Goal: Transaction & Acquisition: Book appointment/travel/reservation

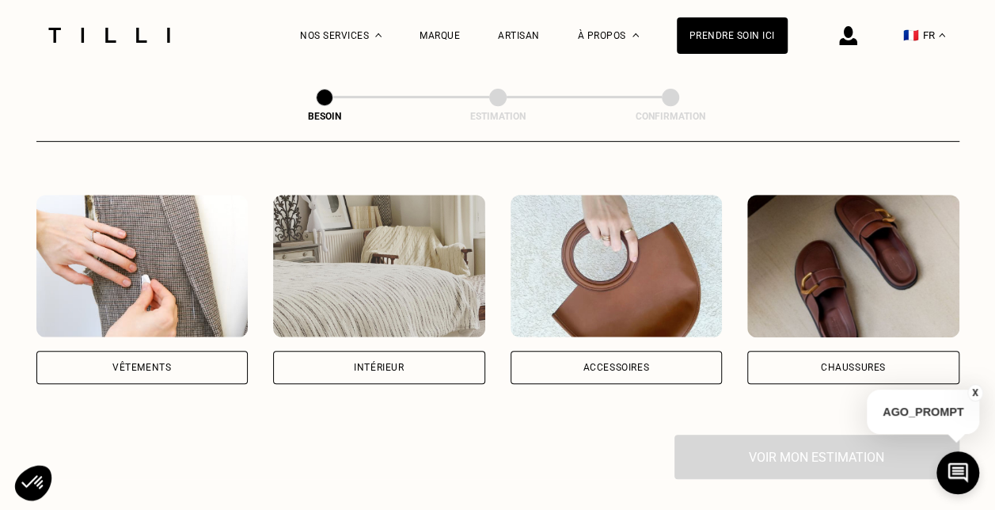
scroll to position [278, 0]
click at [355, 254] on img at bounding box center [379, 265] width 212 height 142
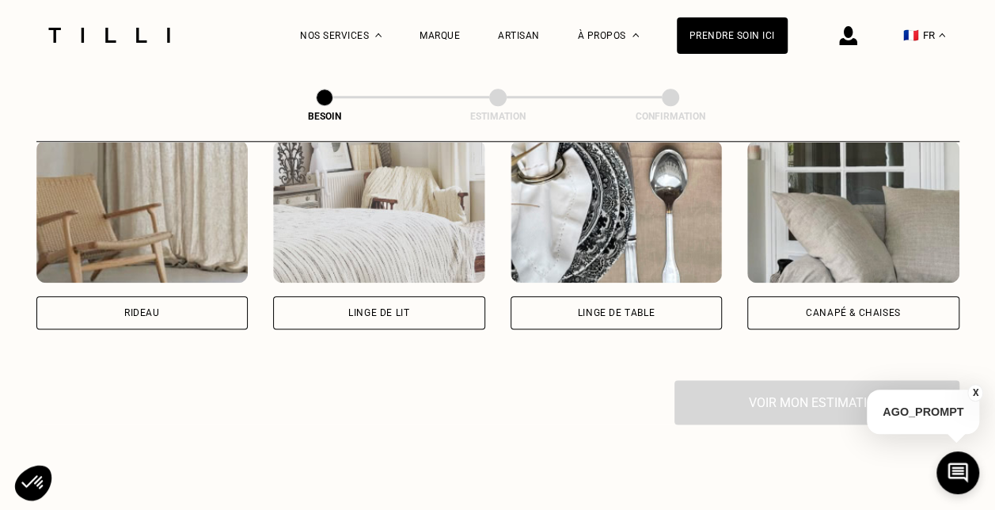
scroll to position [763, 0]
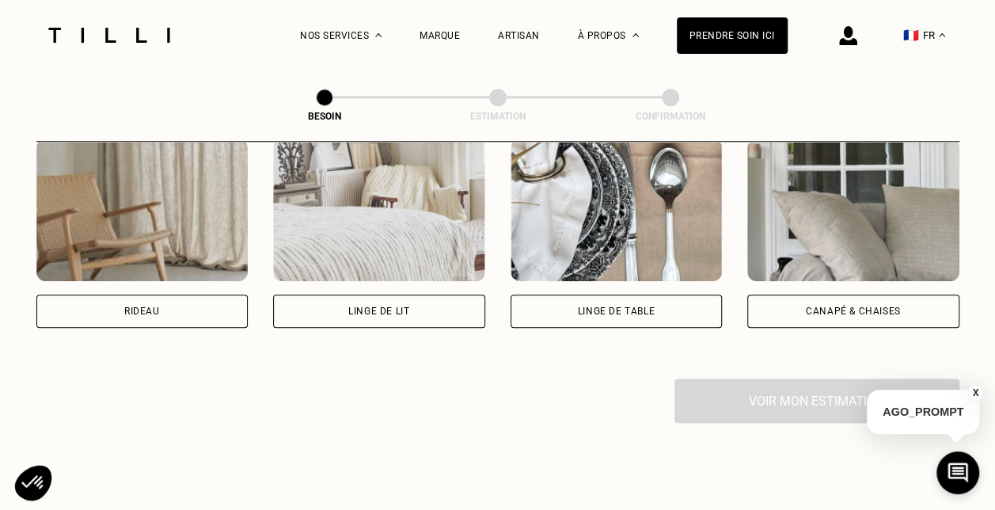
click at [131, 207] on img at bounding box center [142, 210] width 212 height 142
select select "FR"
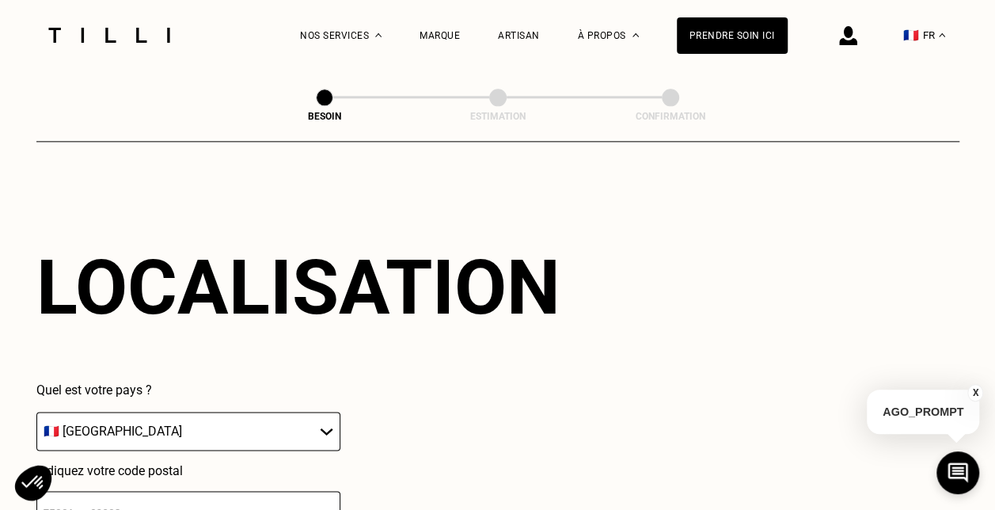
scroll to position [1072, 0]
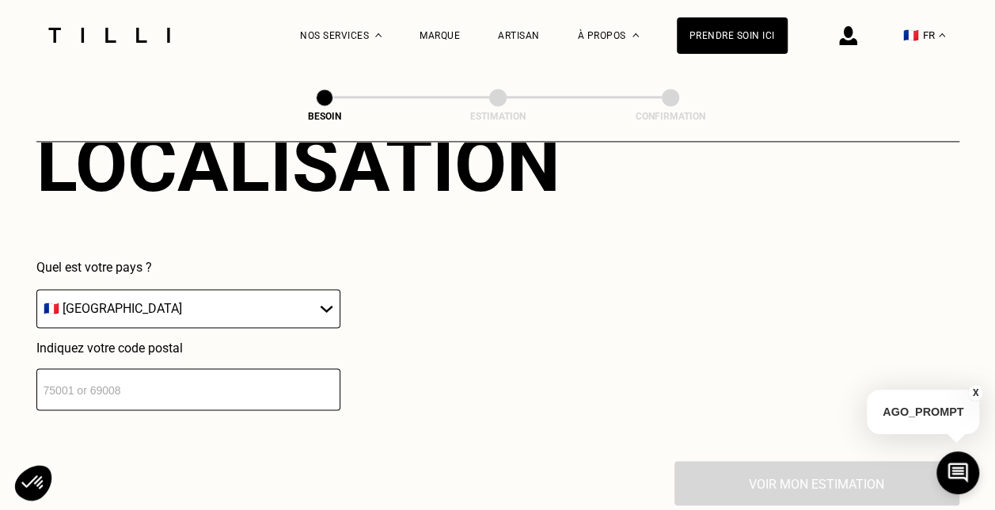
click at [200, 377] on input "number" at bounding box center [188, 389] width 304 height 42
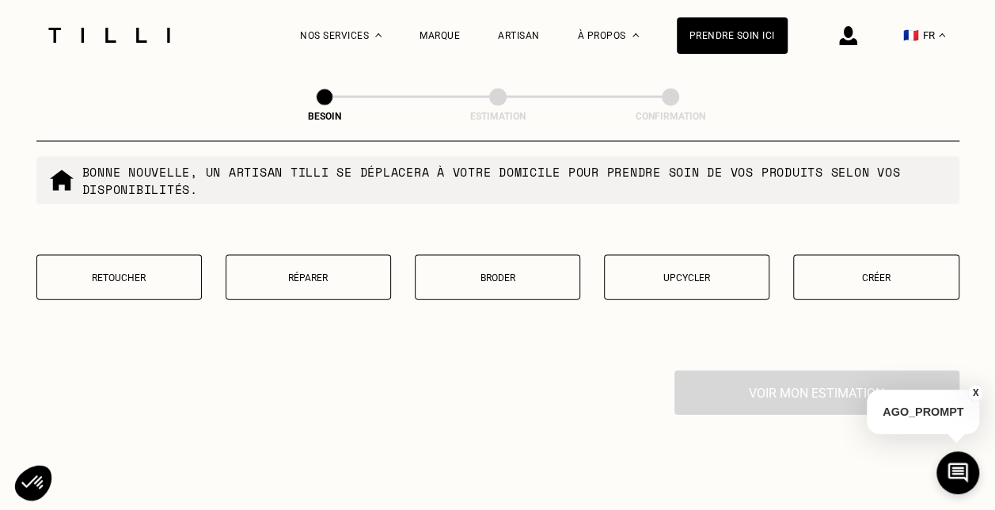
scroll to position [1565, 0]
type input "75009"
click at [690, 273] on p "Upcycler" at bounding box center [687, 278] width 148 height 11
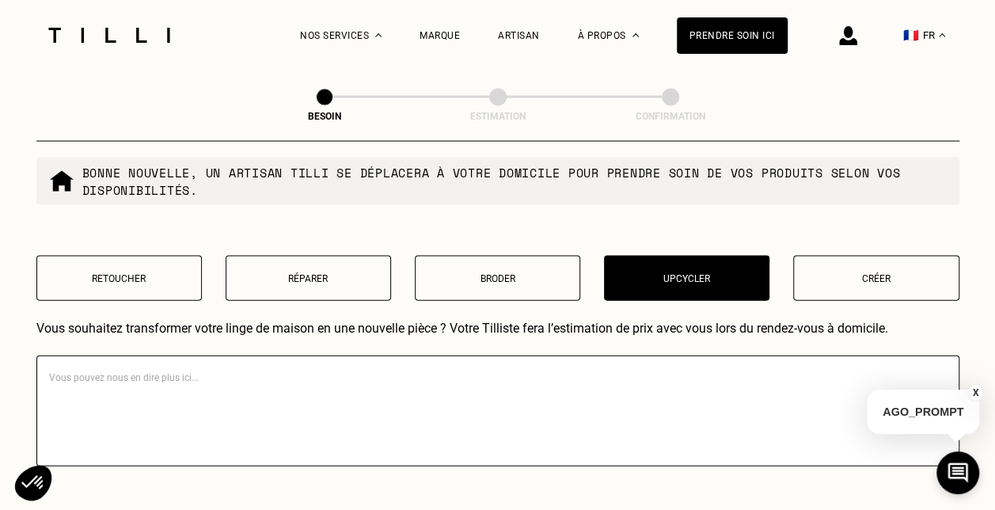
click at [161, 256] on button "Retoucher" at bounding box center [118, 278] width 165 height 45
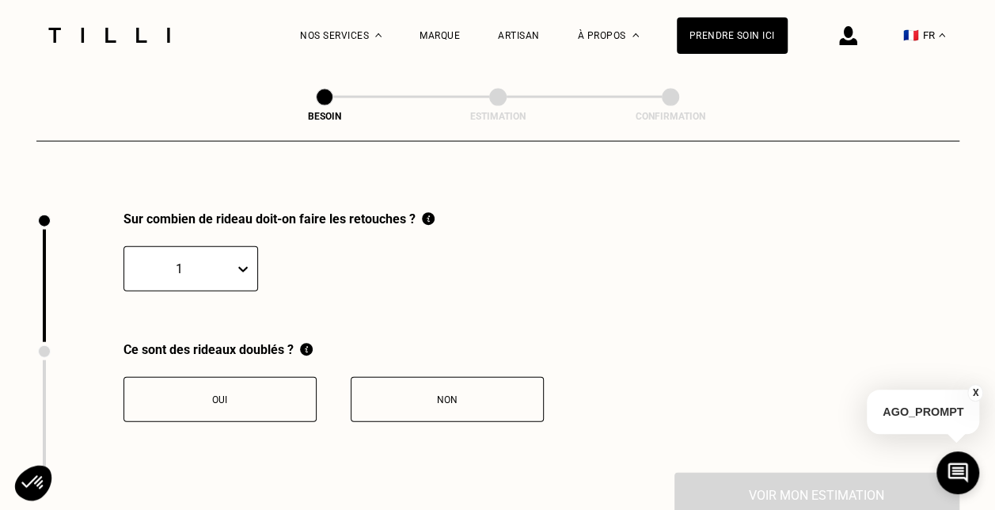
scroll to position [1749, 0]
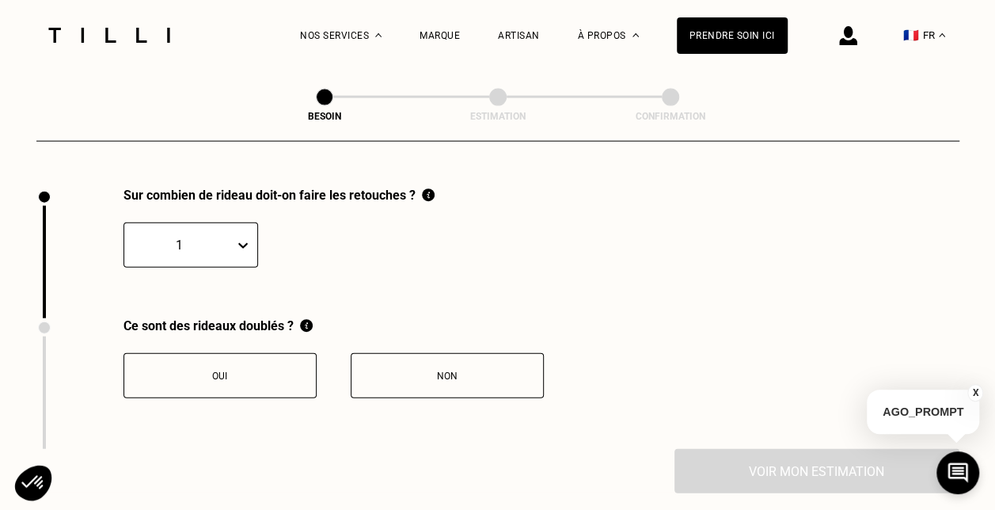
click at [244, 242] on icon at bounding box center [243, 245] width 16 height 16
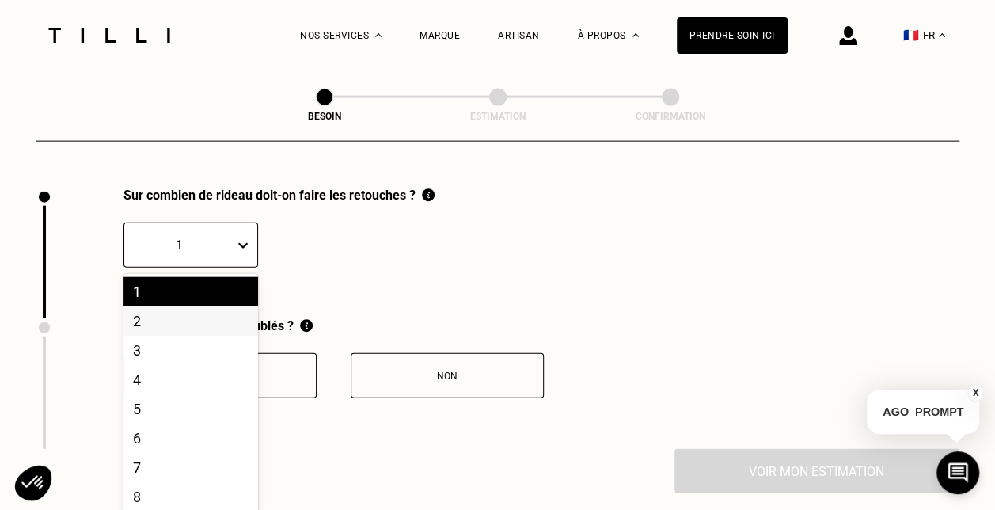
click at [208, 315] on div "2" at bounding box center [190, 320] width 135 height 29
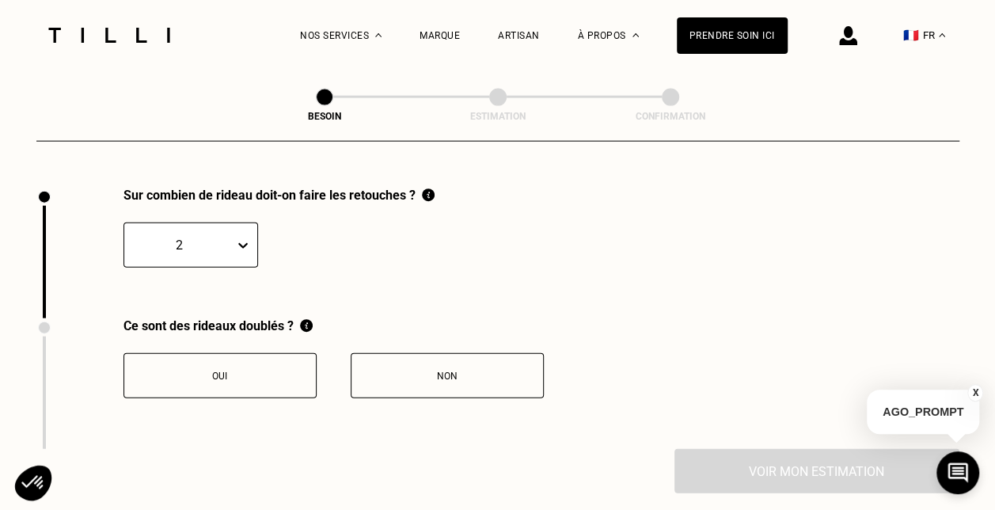
click at [275, 353] on button "Oui" at bounding box center [219, 375] width 193 height 45
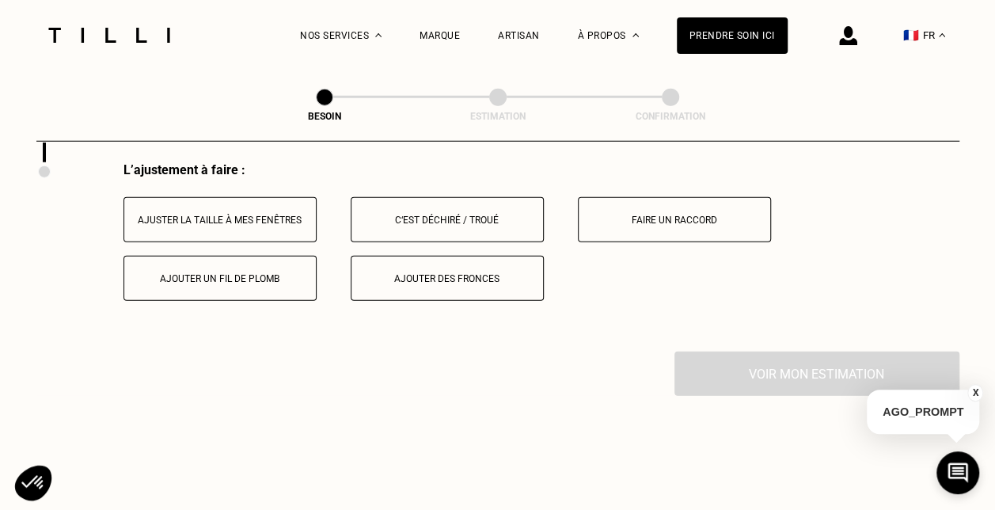
scroll to position [2035, 0]
click at [275, 215] on div "Ajuster la taille à mes fenêtres" at bounding box center [220, 220] width 176 height 11
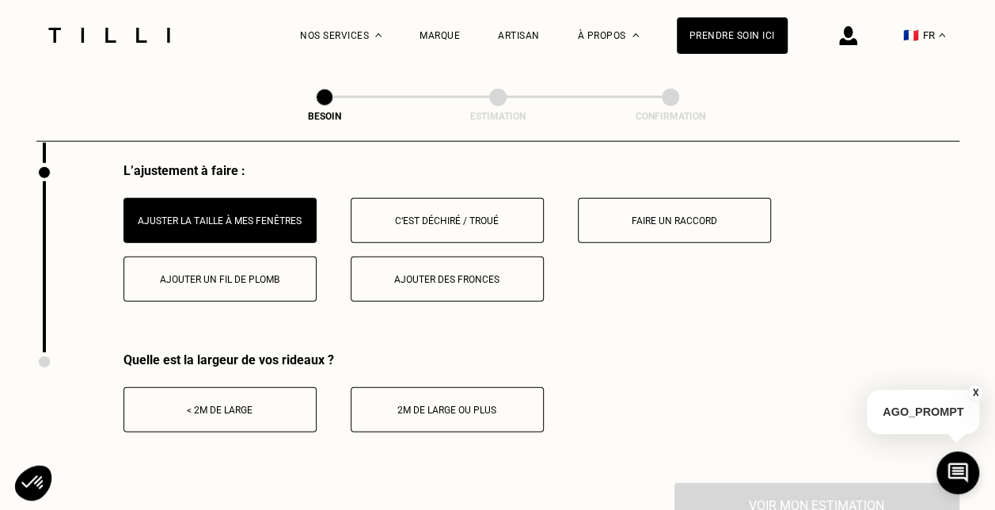
click at [404, 409] on button "2m de large ou plus" at bounding box center [447, 409] width 193 height 45
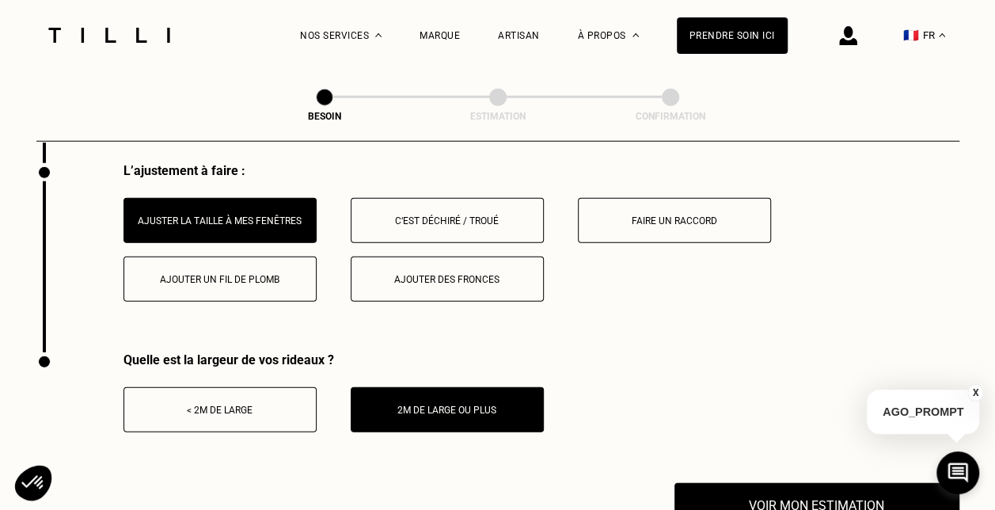
scroll to position [2118, 0]
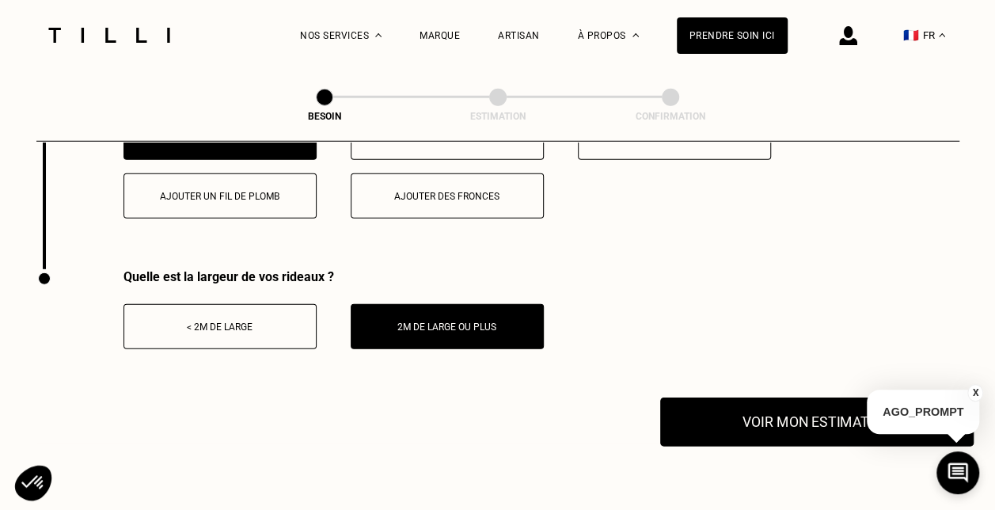
click at [698, 416] on button "Voir mon estimation" at bounding box center [816, 421] width 313 height 49
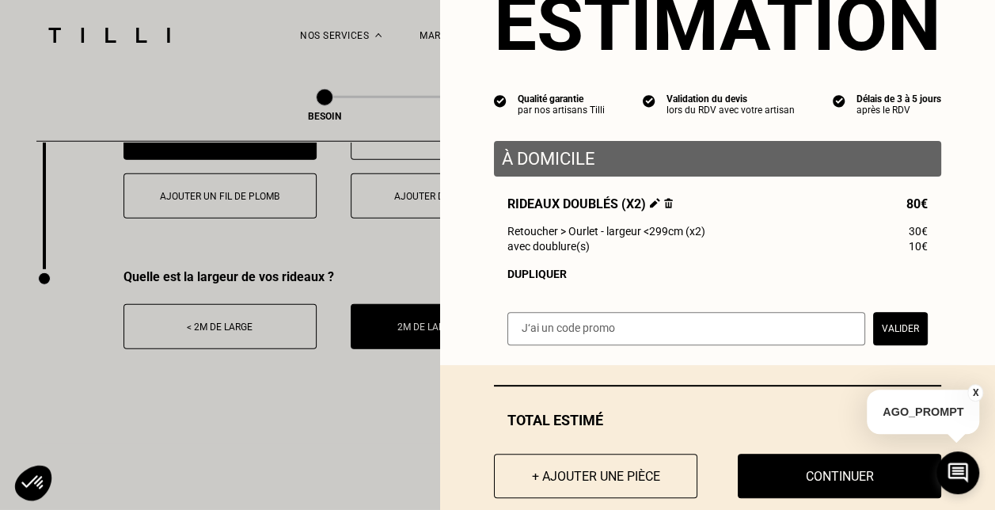
scroll to position [104, 0]
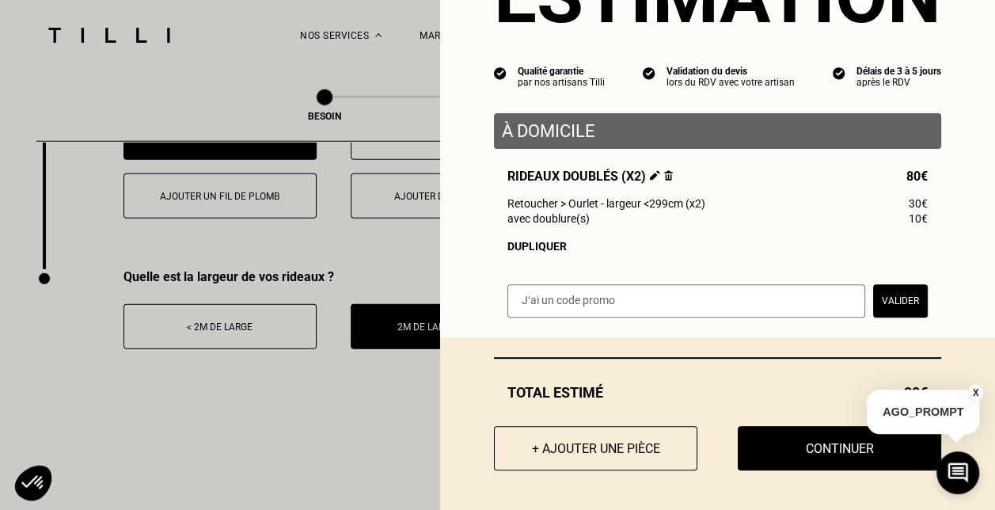
click at [978, 390] on button "X" at bounding box center [975, 392] width 16 height 17
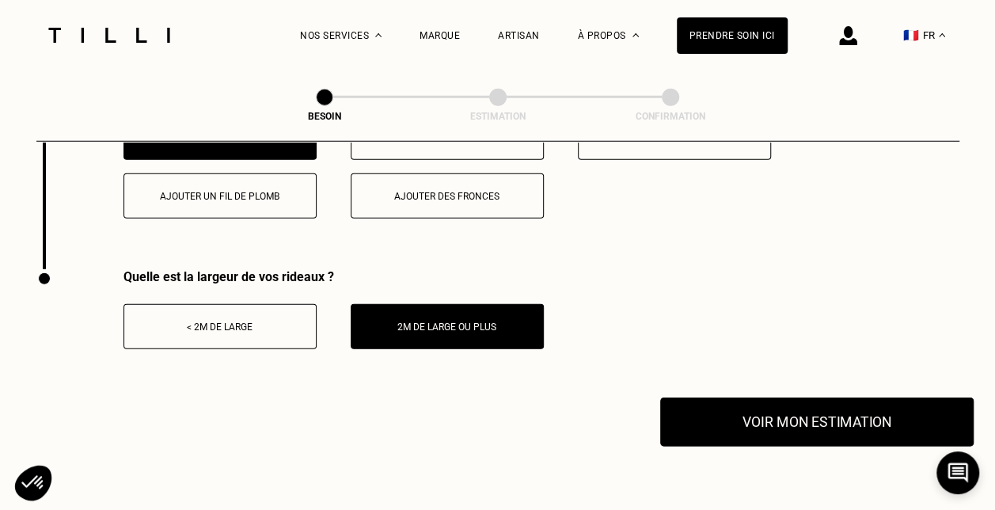
click at [727, 412] on button "Voir mon estimation" at bounding box center [816, 421] width 313 height 49
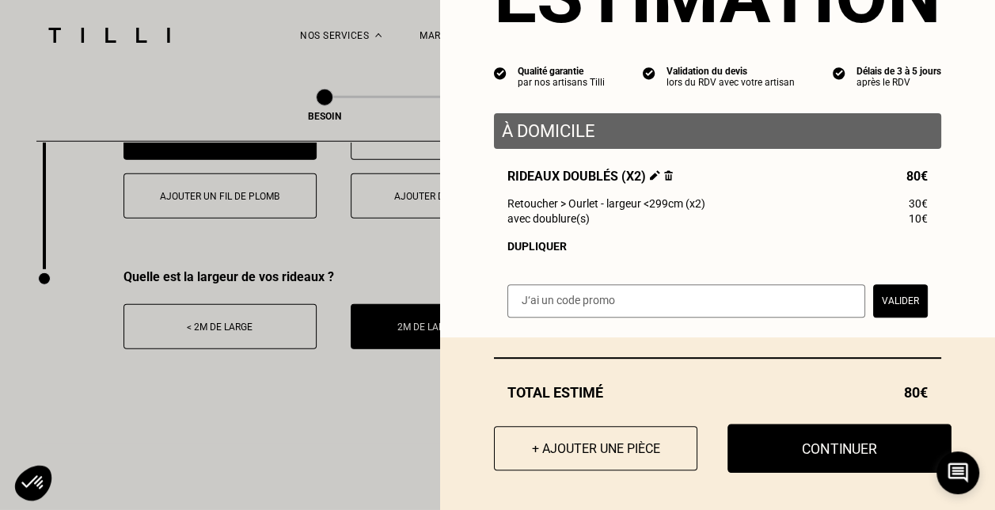
click at [763, 446] on button "Continuer" at bounding box center [840, 448] width 224 height 49
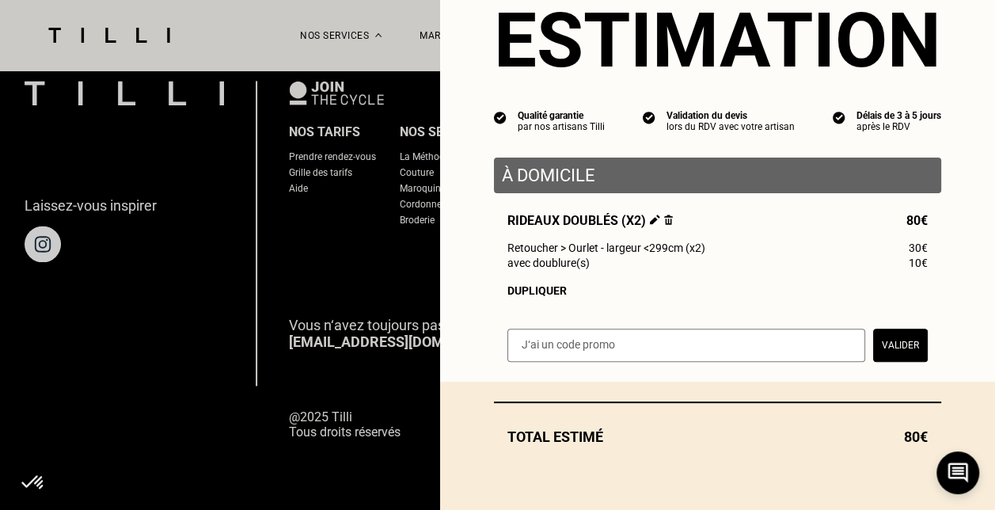
scroll to position [60, 0]
select select "FR"
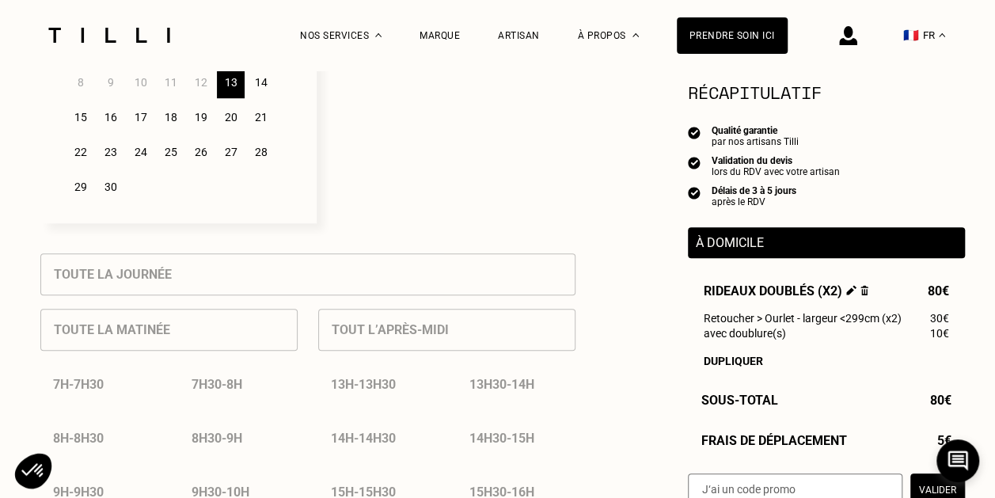
scroll to position [511, 0]
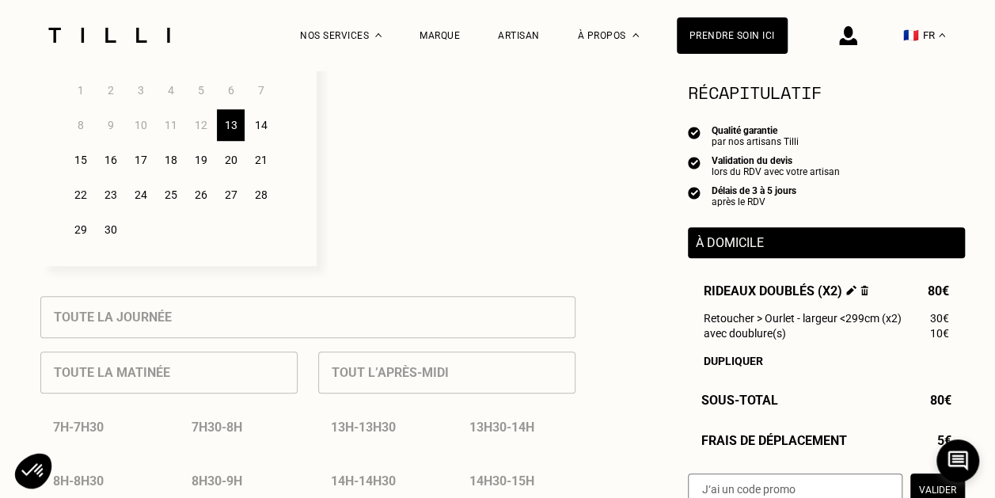
click at [264, 126] on div "14" at bounding box center [261, 125] width 28 height 32
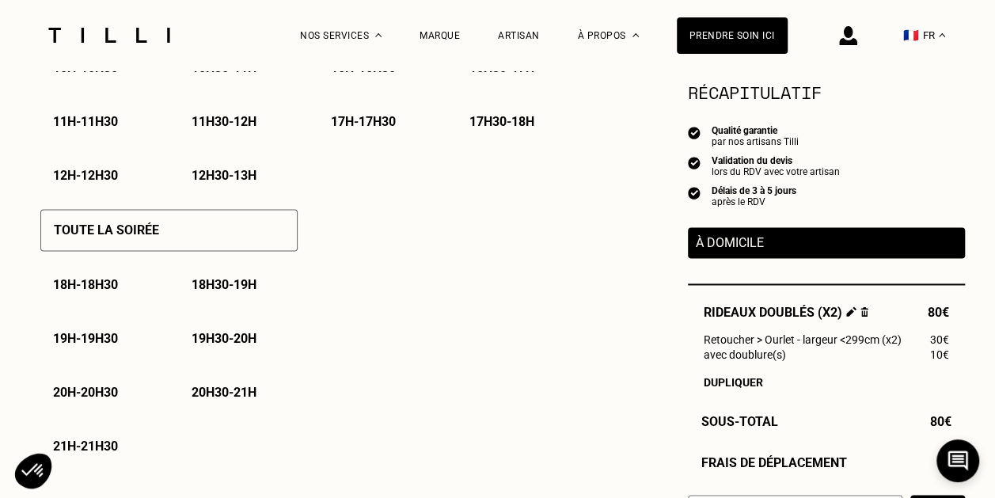
scroll to position [1031, 0]
click at [195, 235] on div "Toute la soirée" at bounding box center [168, 231] width 257 height 42
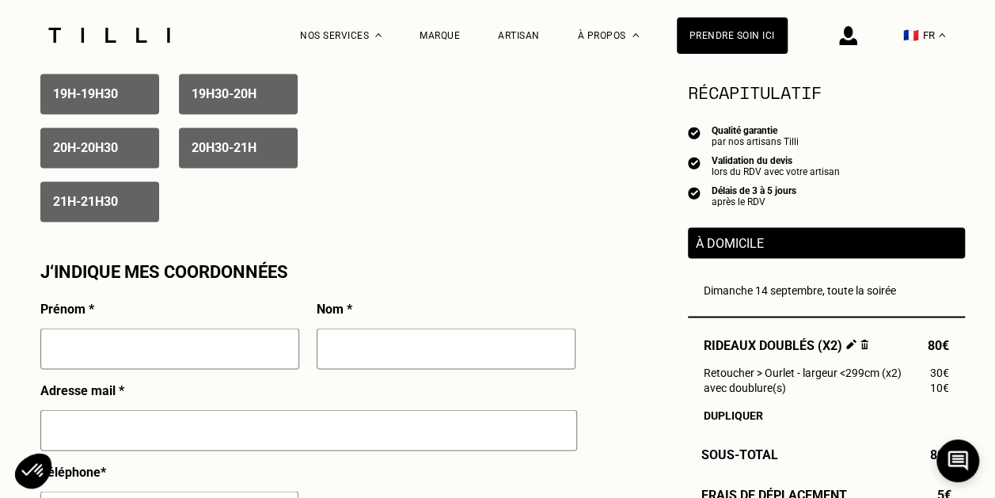
scroll to position [1280, 0]
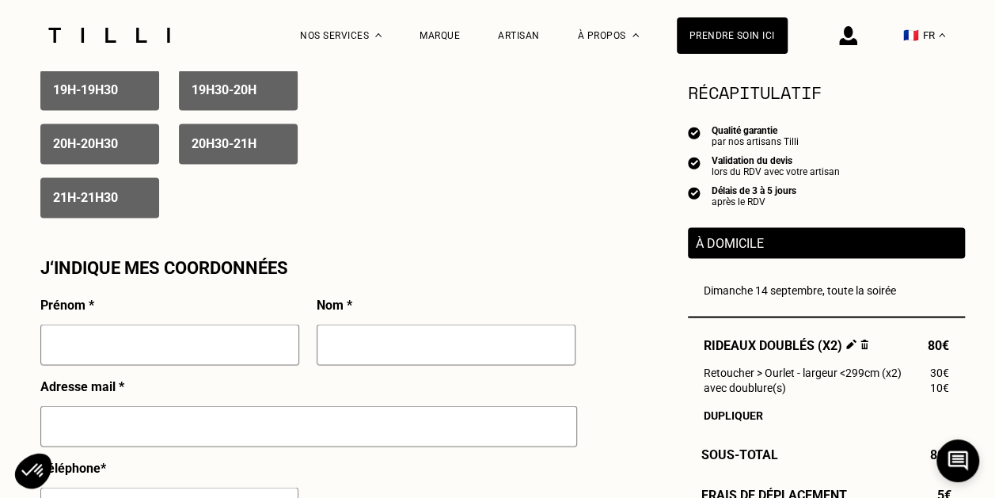
click at [231, 348] on input "text" at bounding box center [169, 344] width 259 height 41
type input "Bérengère"
click at [348, 348] on input "text" at bounding box center [446, 344] width 259 height 41
type input "de Termont"
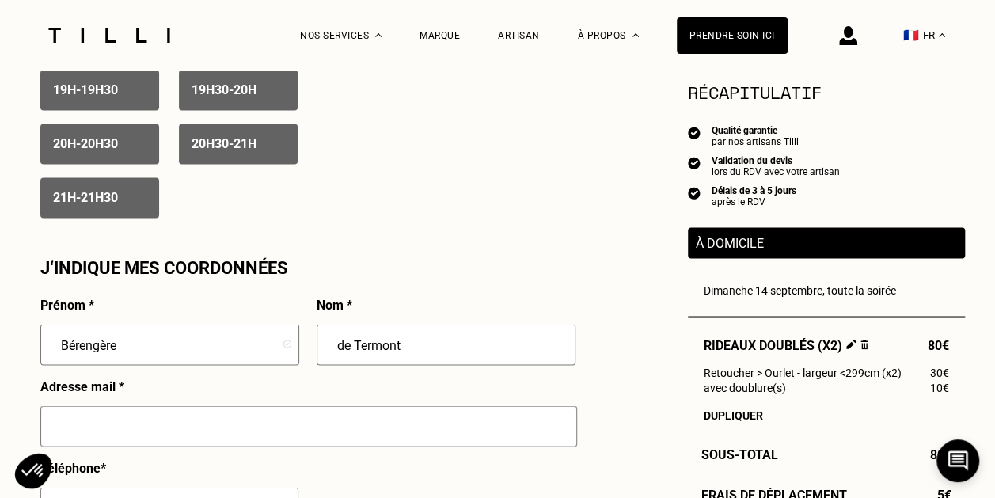
type input "[EMAIL_ADDRESS][DOMAIN_NAME]"
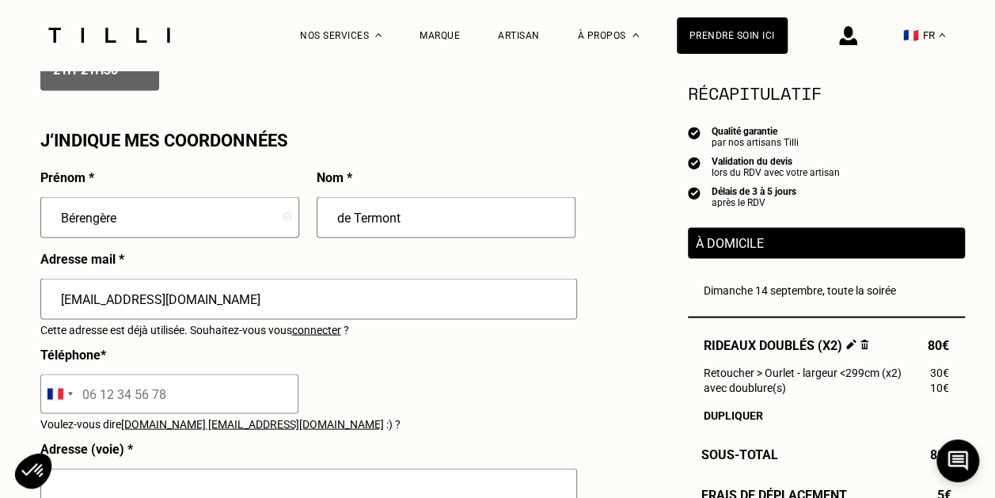
scroll to position [1410, 0]
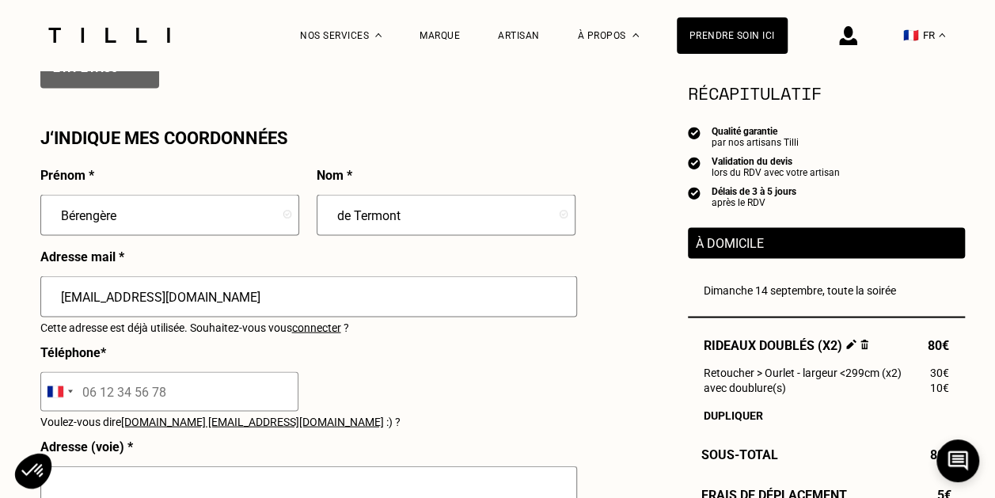
click at [327, 330] on div "[EMAIL_ADDRESS][DOMAIN_NAME]" at bounding box center [308, 302] width 537 height 55
click at [326, 333] on span "connecter" at bounding box center [316, 327] width 49 height 13
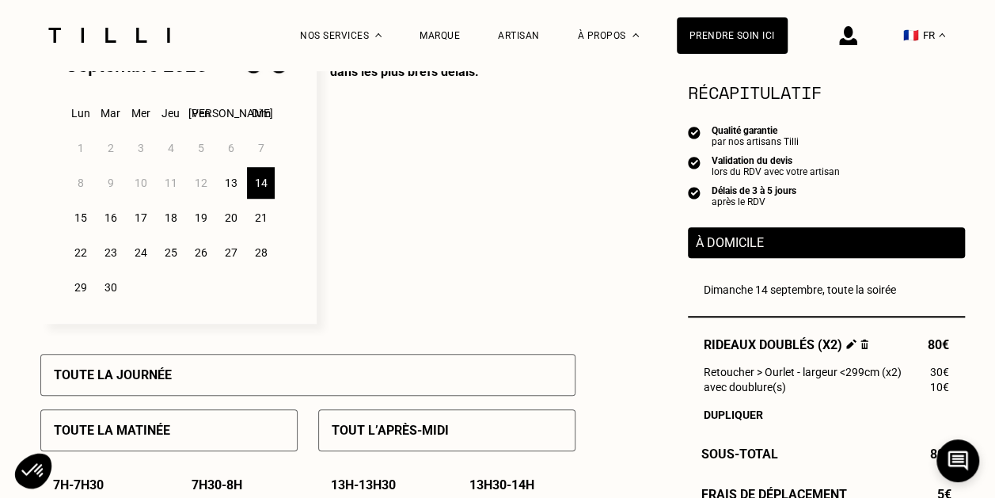
scroll to position [440, 0]
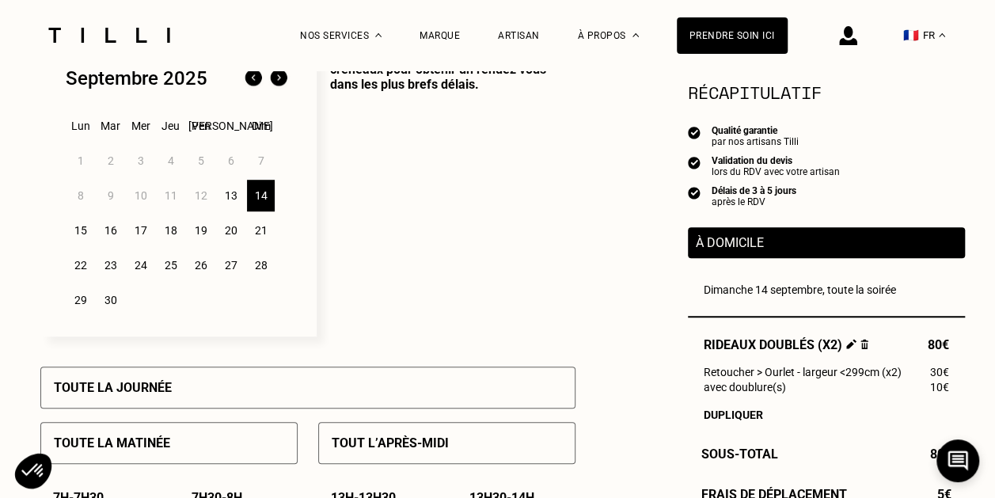
click at [79, 233] on div "15" at bounding box center [80, 231] width 28 height 32
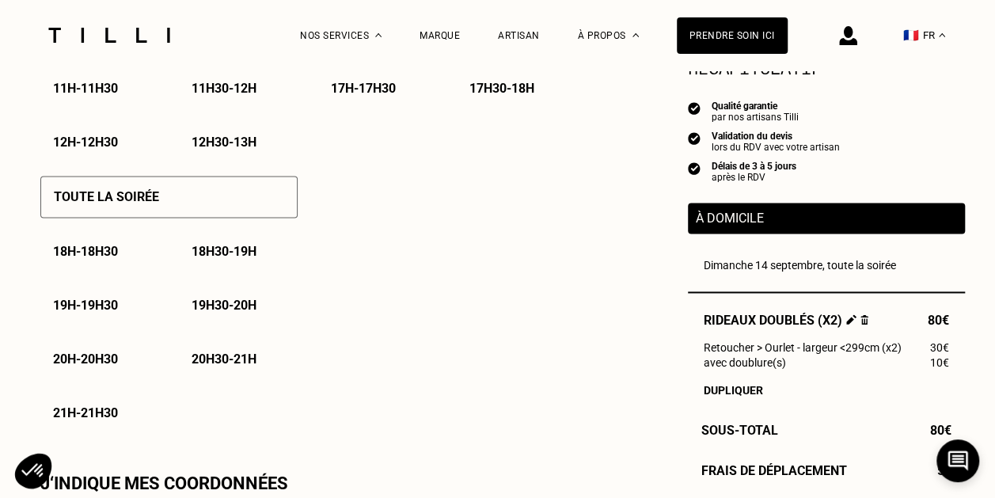
scroll to position [1070, 0]
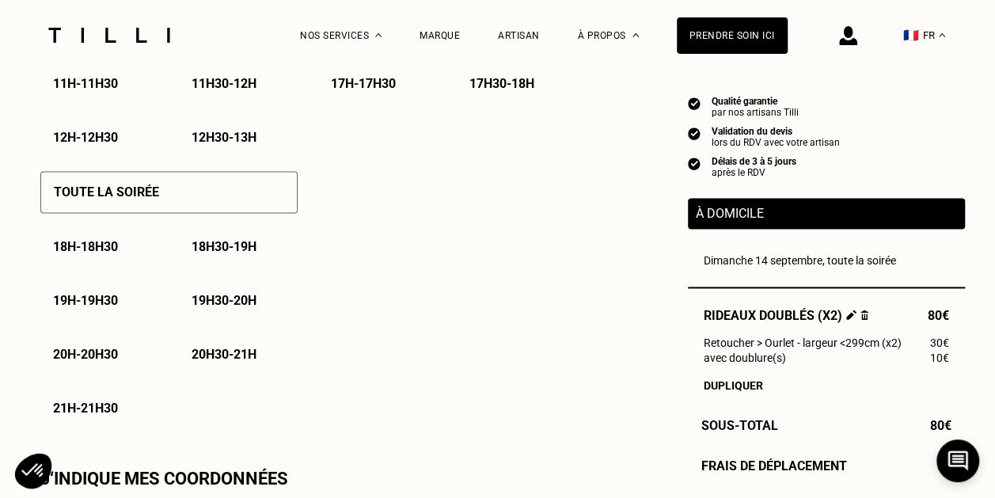
click at [99, 359] on p "20h - 20h30" at bounding box center [85, 354] width 65 height 15
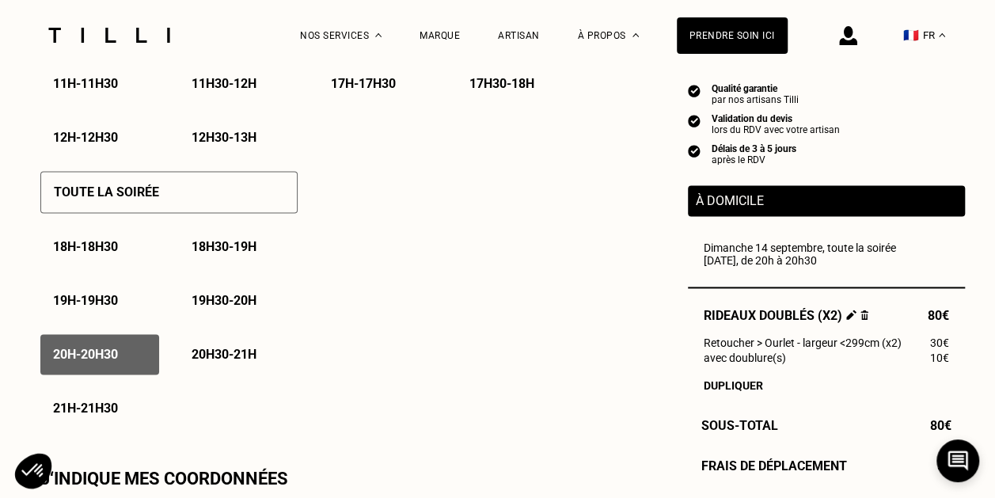
click at [212, 359] on p "20h30 - 21h" at bounding box center [224, 354] width 65 height 15
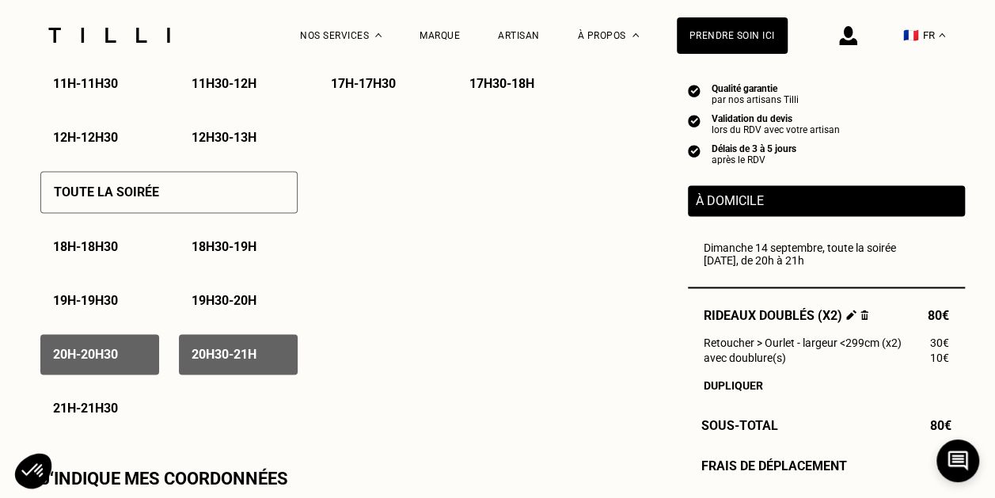
click at [118, 411] on p "21h - 21h30" at bounding box center [85, 408] width 65 height 15
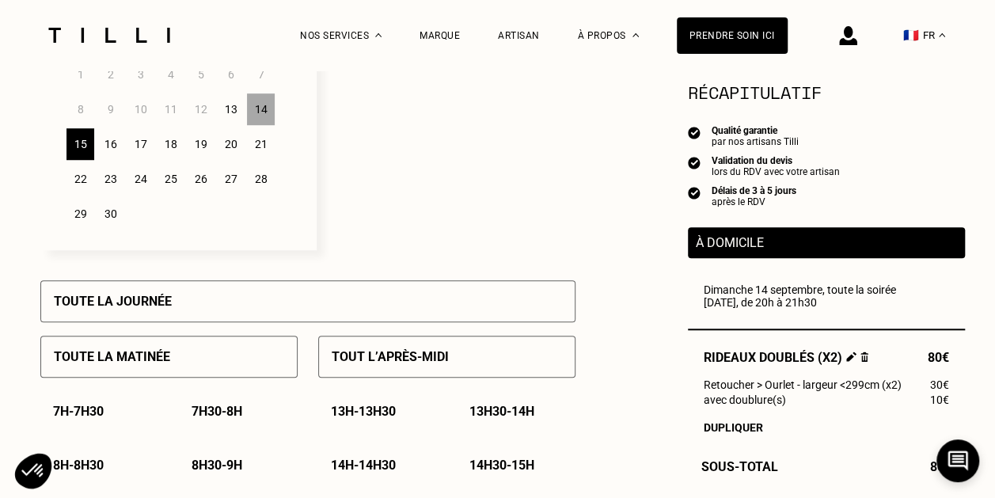
scroll to position [519, 0]
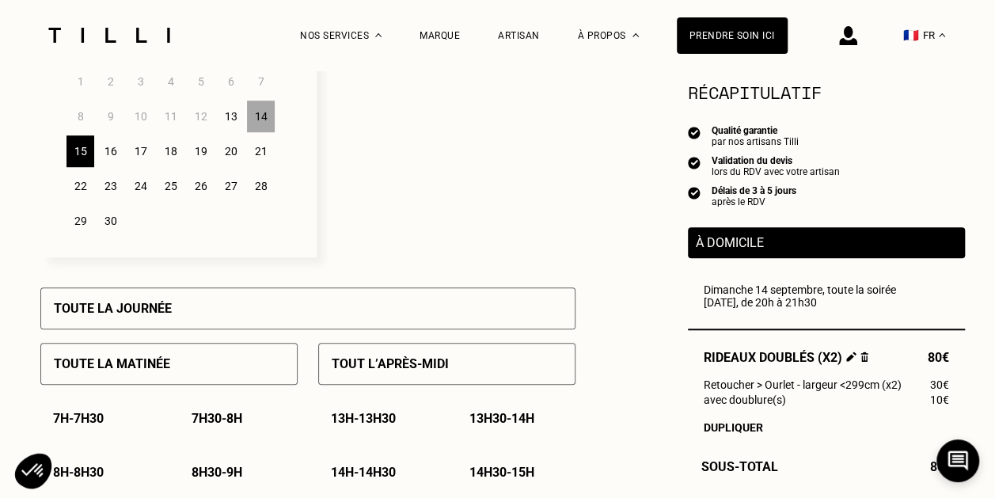
click at [109, 154] on div "16" at bounding box center [111, 151] width 28 height 32
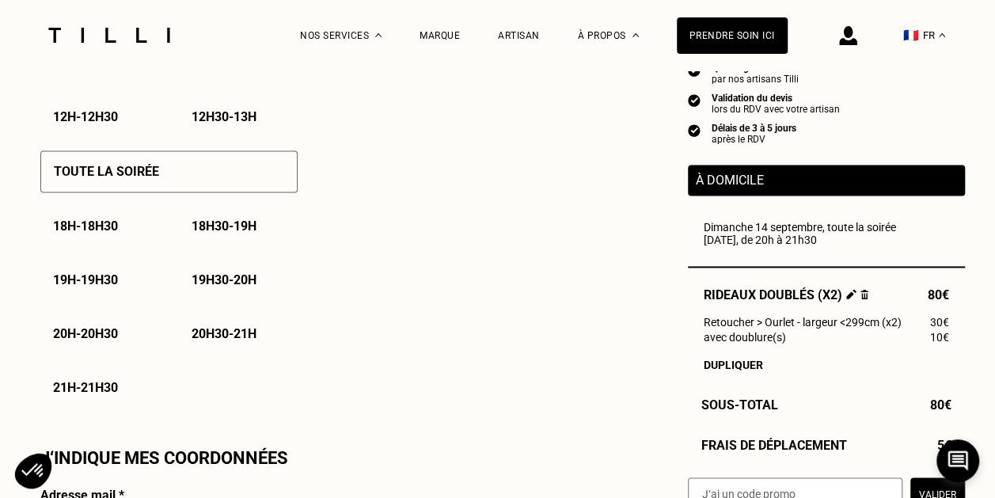
scroll to position [1091, 0]
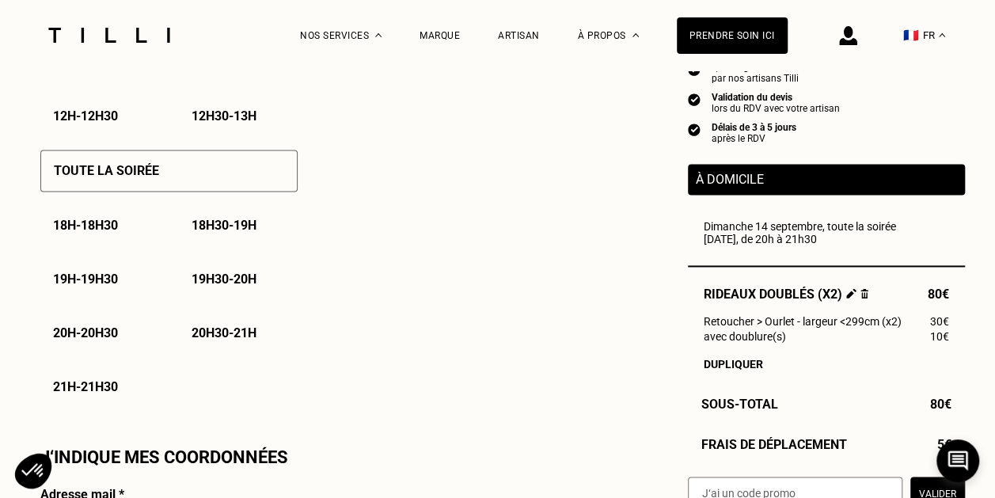
click at [118, 332] on p "20h - 20h30" at bounding box center [85, 332] width 65 height 15
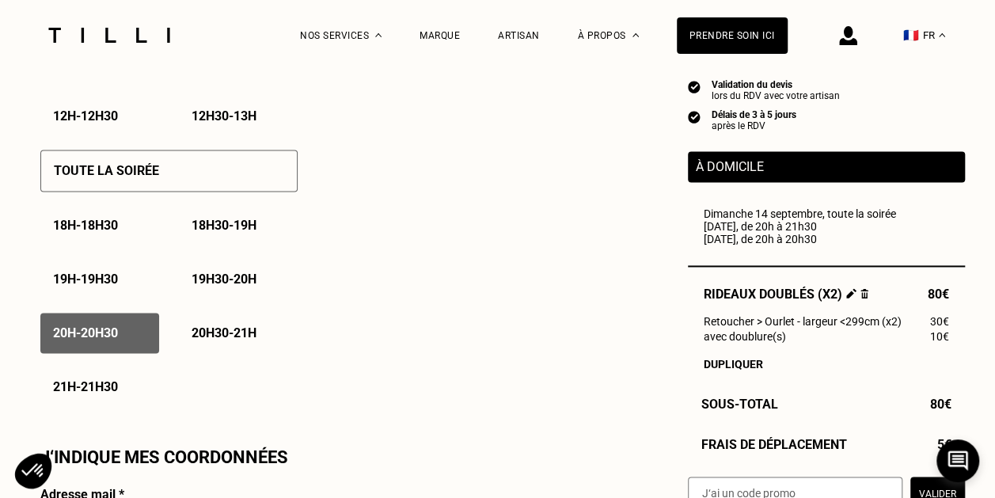
click at [212, 340] on p "20h30 - 21h" at bounding box center [224, 332] width 65 height 15
click at [95, 391] on p "21h - 21h30" at bounding box center [85, 386] width 65 height 15
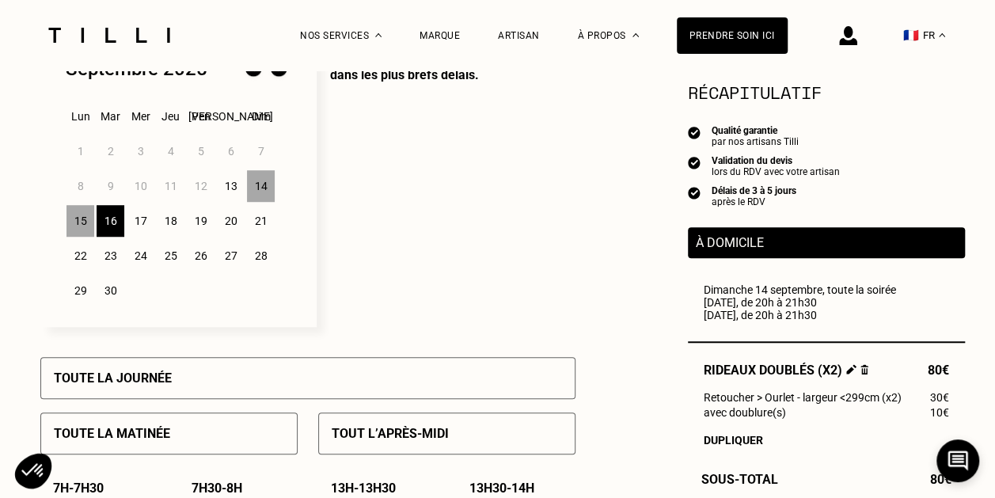
scroll to position [446, 0]
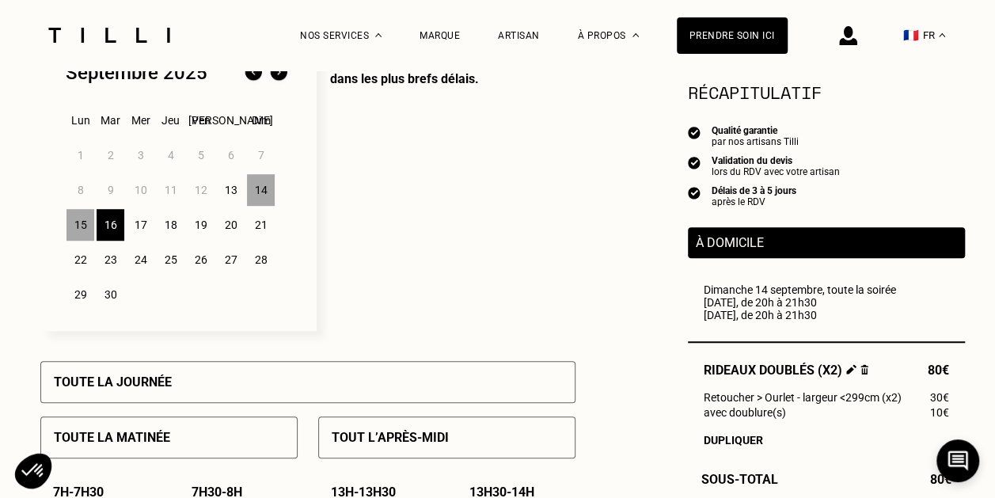
click at [172, 225] on div "18" at bounding box center [171, 225] width 28 height 32
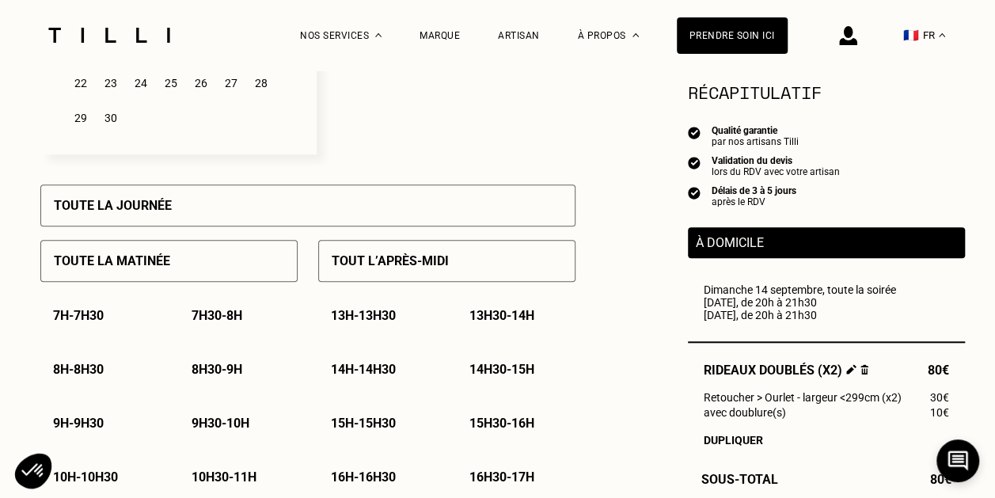
scroll to position [629, 0]
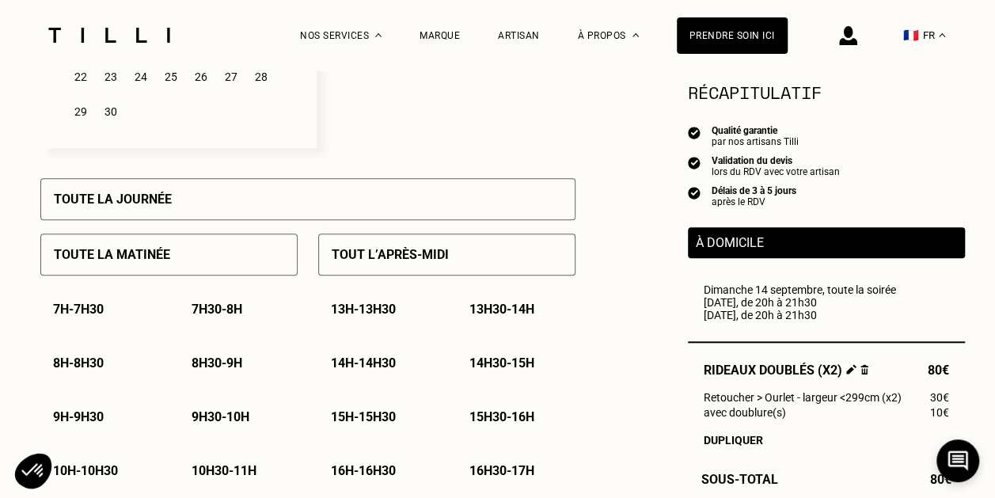
click at [237, 268] on div "Toute la matinée" at bounding box center [168, 255] width 257 height 42
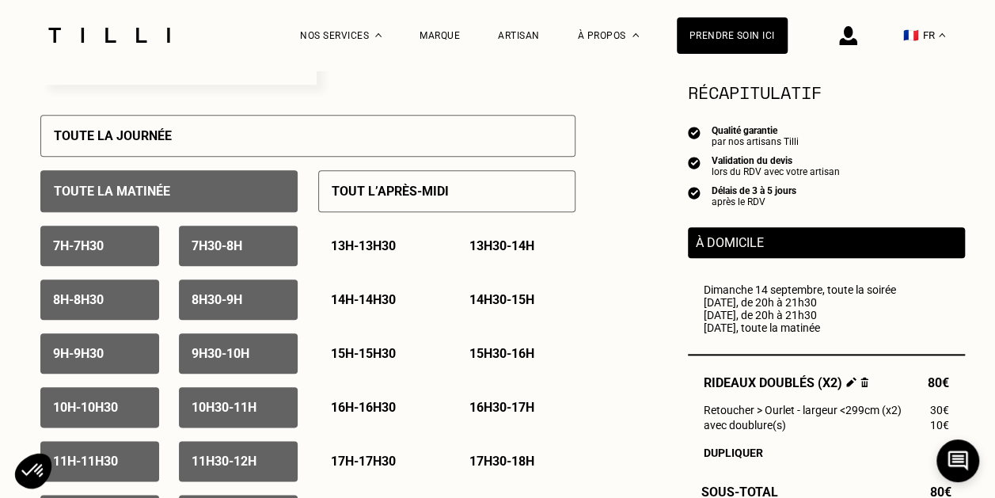
scroll to position [693, 0]
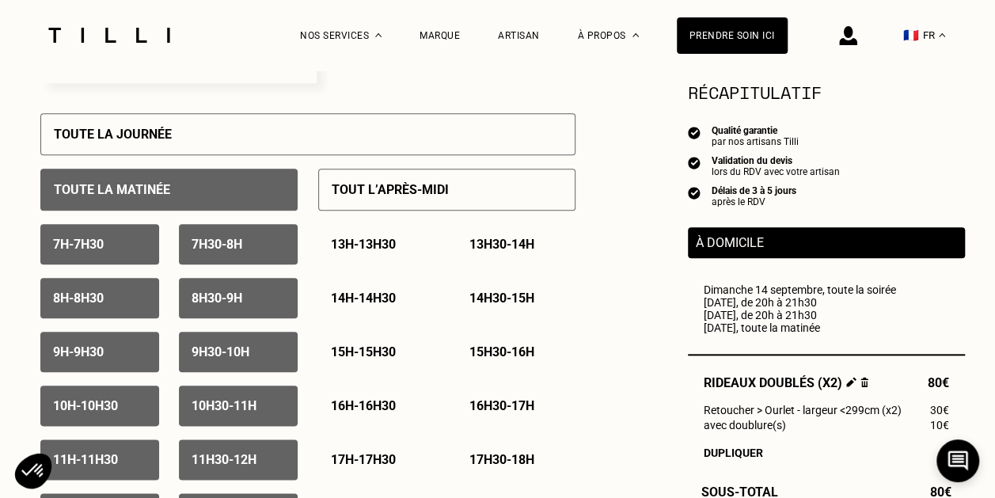
click at [250, 193] on div "Toute la matinée" at bounding box center [168, 190] width 257 height 42
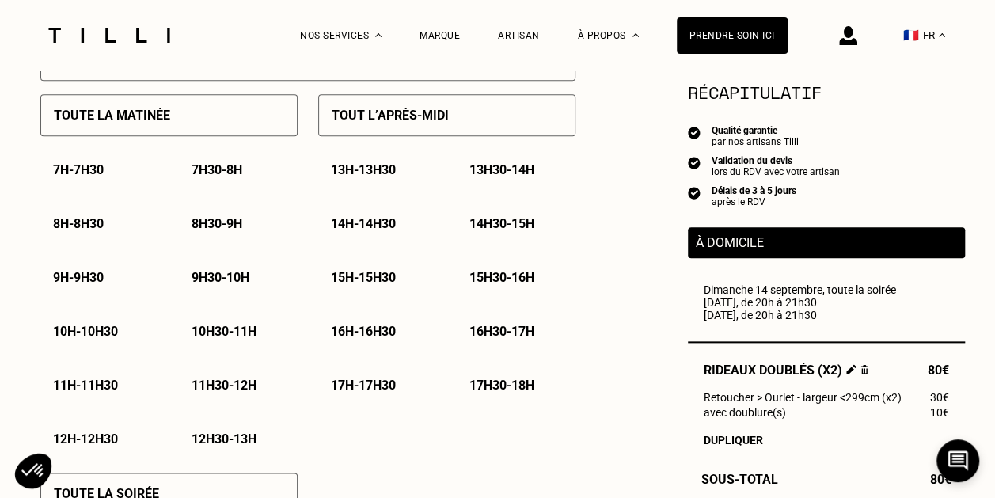
scroll to position [770, 0]
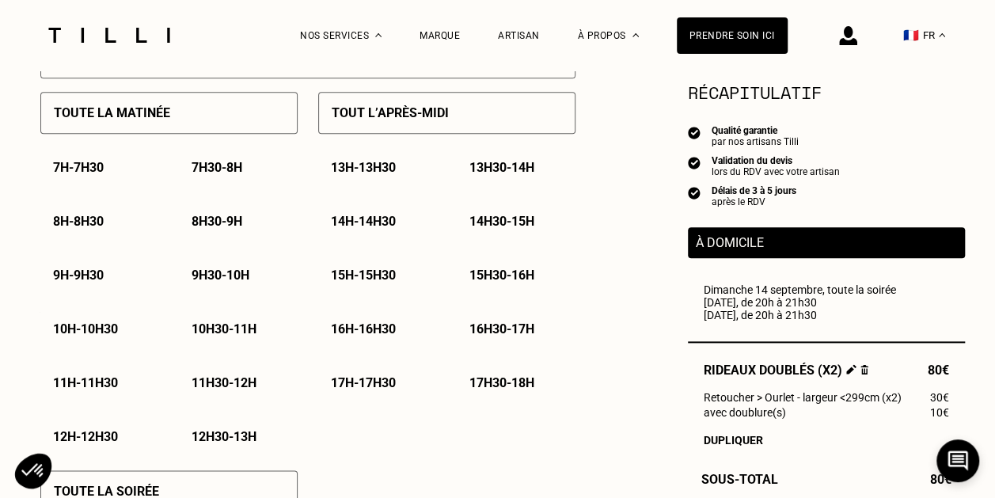
click at [104, 279] on p "9h - 9h30" at bounding box center [78, 275] width 51 height 15
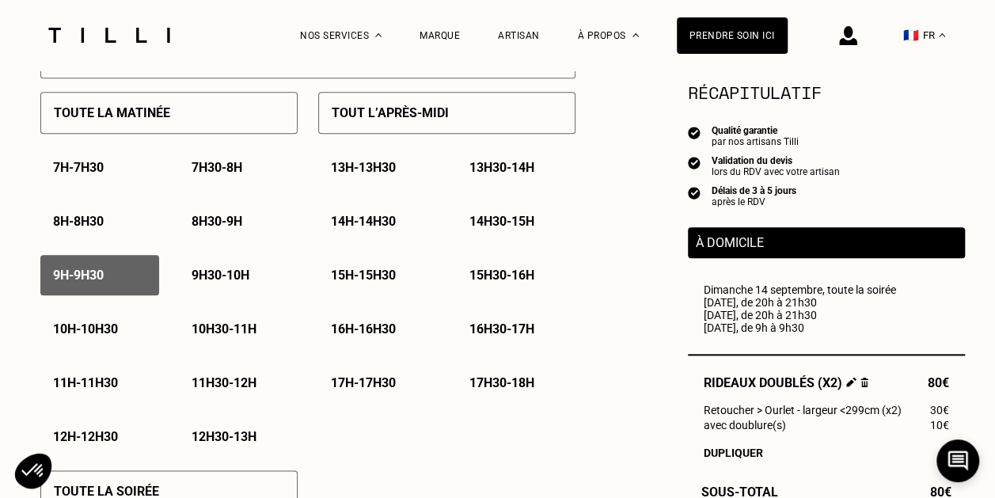
click at [203, 275] on p "9h30 - 10h" at bounding box center [221, 275] width 58 height 15
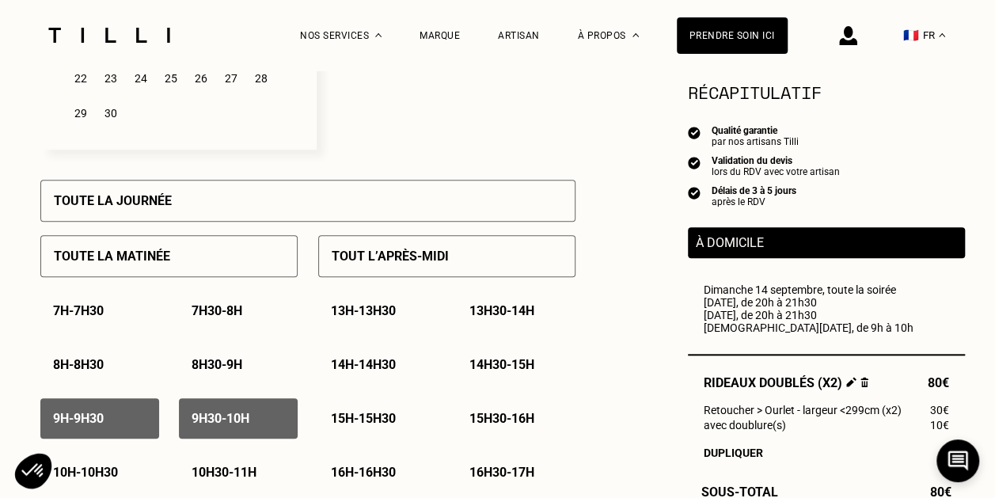
scroll to position [515, 0]
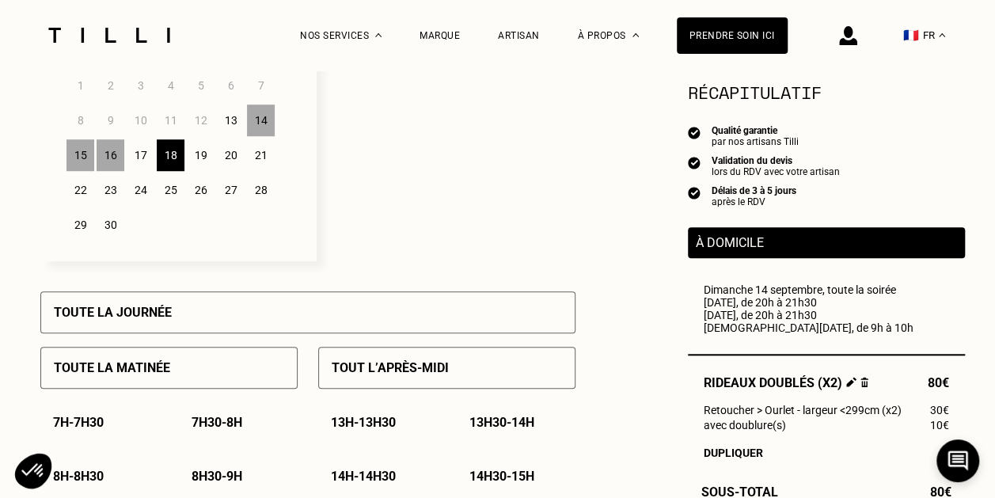
click at [201, 155] on div "19" at bounding box center [201, 155] width 28 height 32
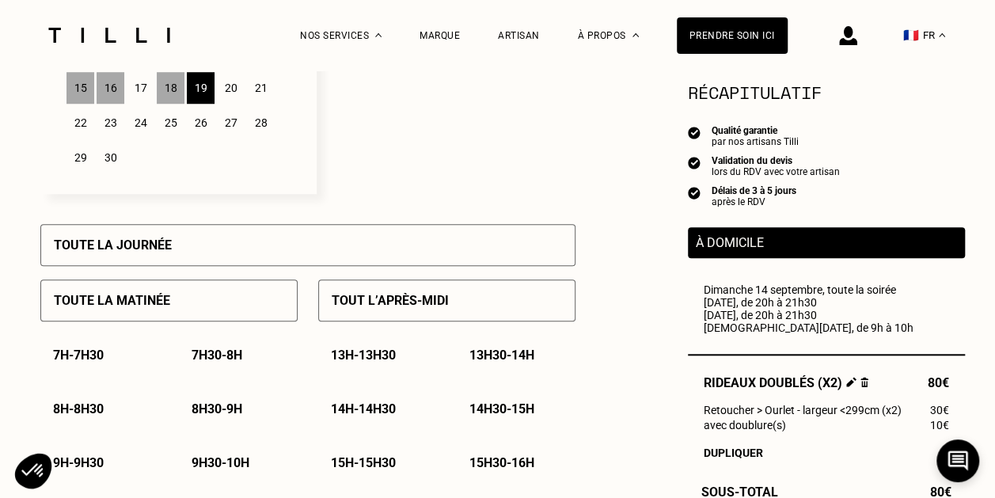
scroll to position [671, 0]
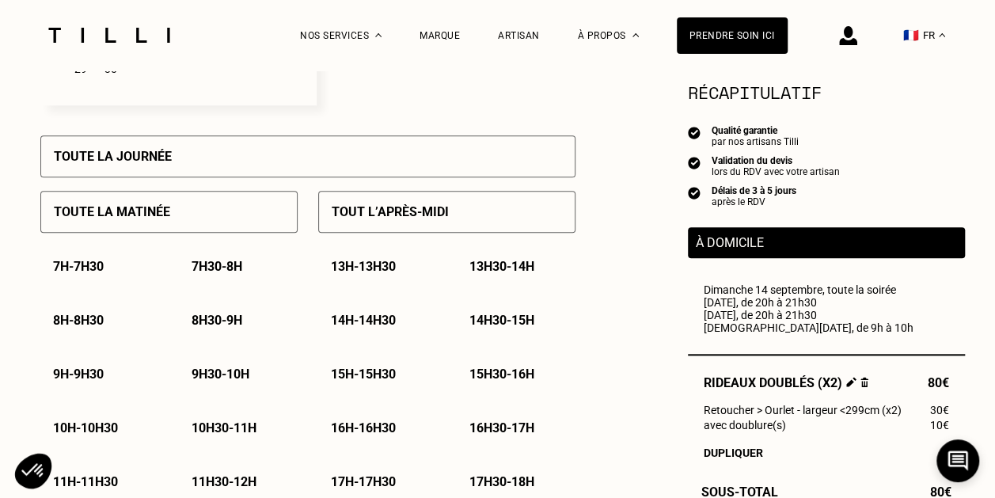
click at [81, 374] on p "9h - 9h30" at bounding box center [78, 374] width 51 height 15
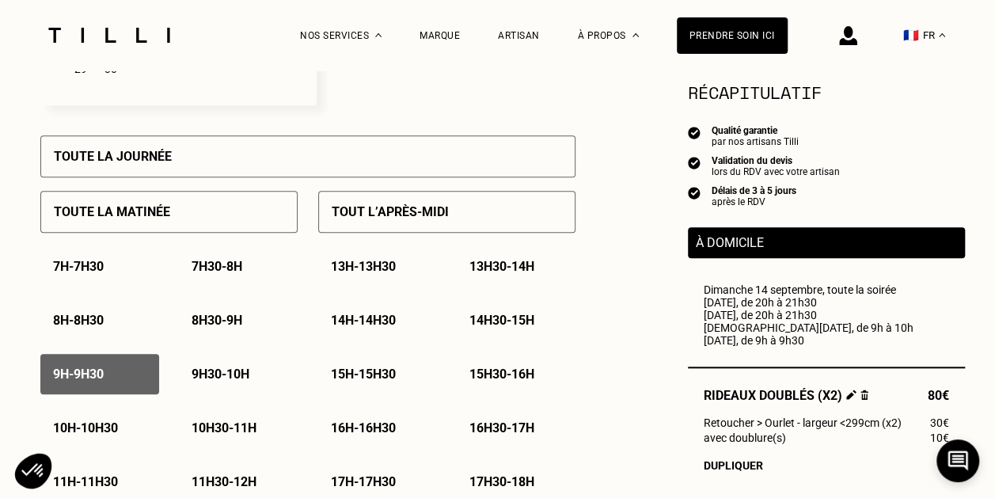
click at [220, 374] on p "9h30 - 10h" at bounding box center [221, 374] width 58 height 15
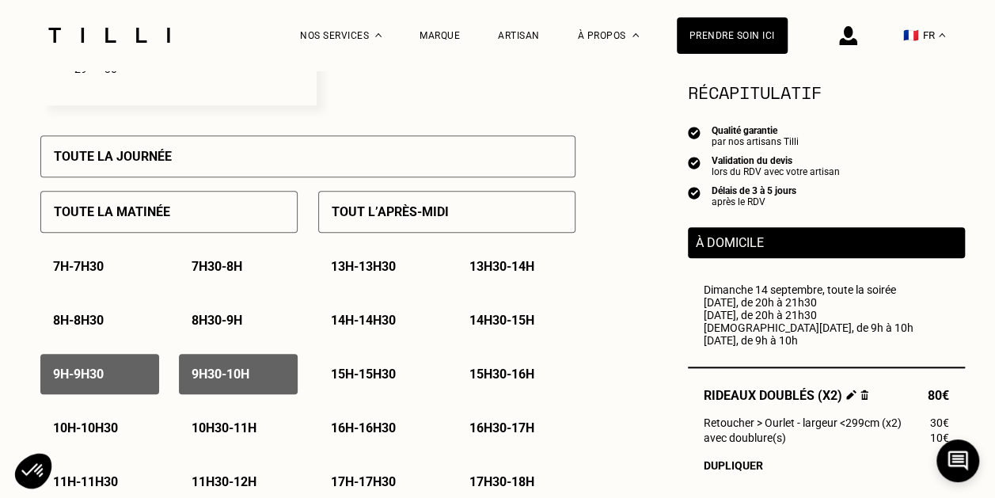
scroll to position [727, 0]
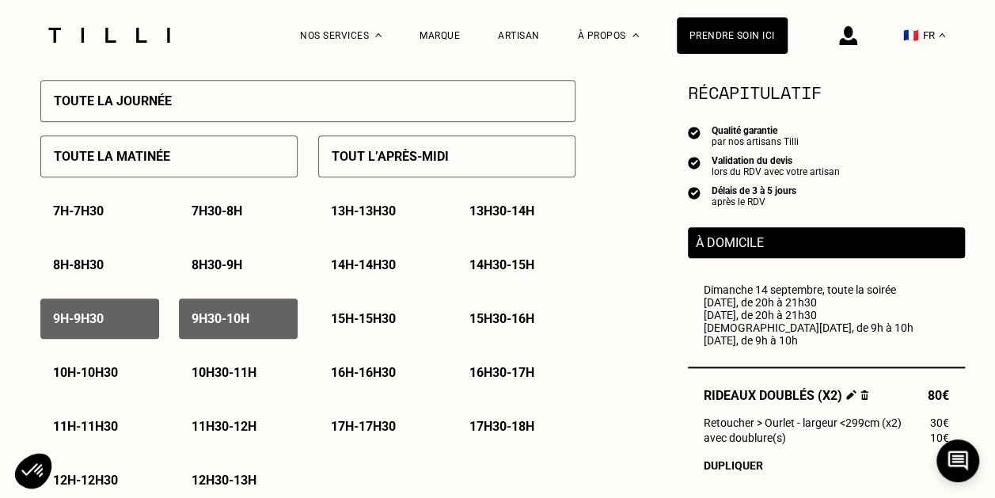
click at [386, 216] on p "13h - 13h30" at bounding box center [363, 210] width 65 height 15
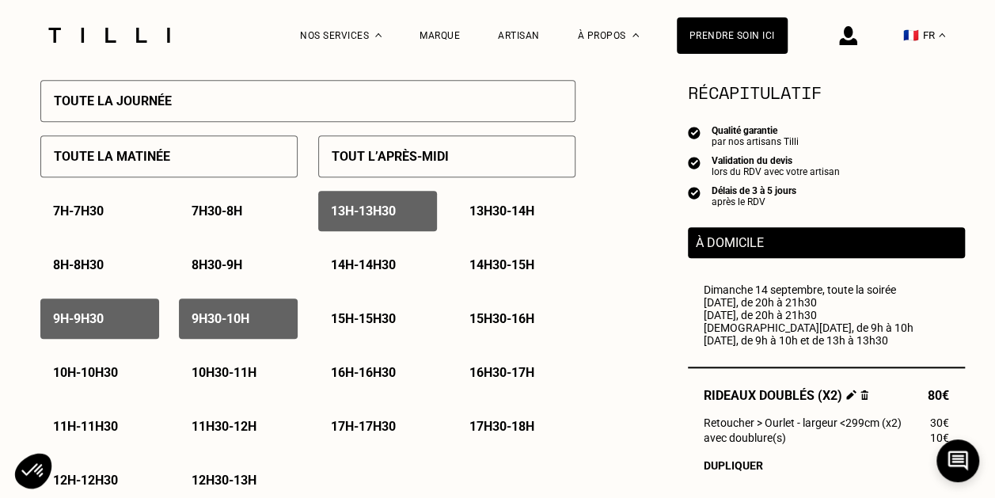
click at [510, 209] on p "13h30 - 14h" at bounding box center [501, 210] width 65 height 15
click at [395, 268] on p "14h - 14h30" at bounding box center [363, 264] width 65 height 15
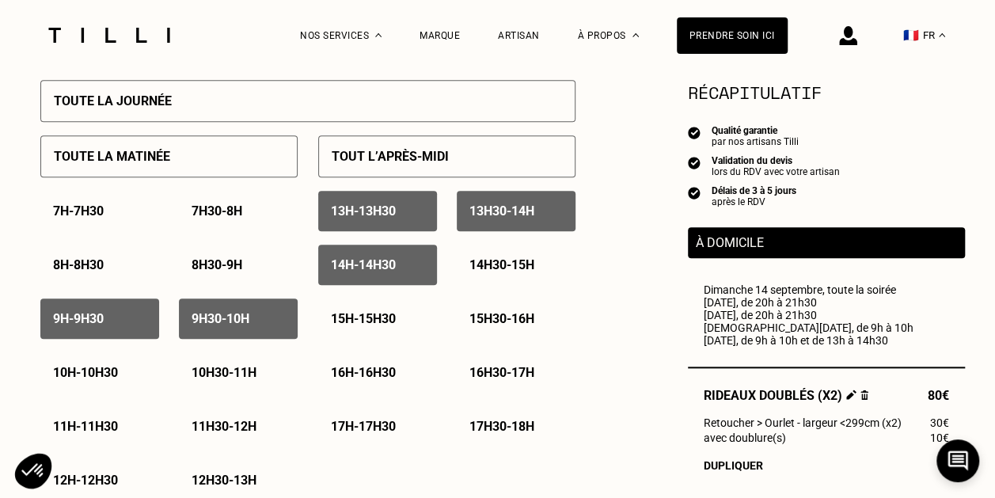
click at [499, 266] on p "14h30 - 15h" at bounding box center [501, 264] width 65 height 15
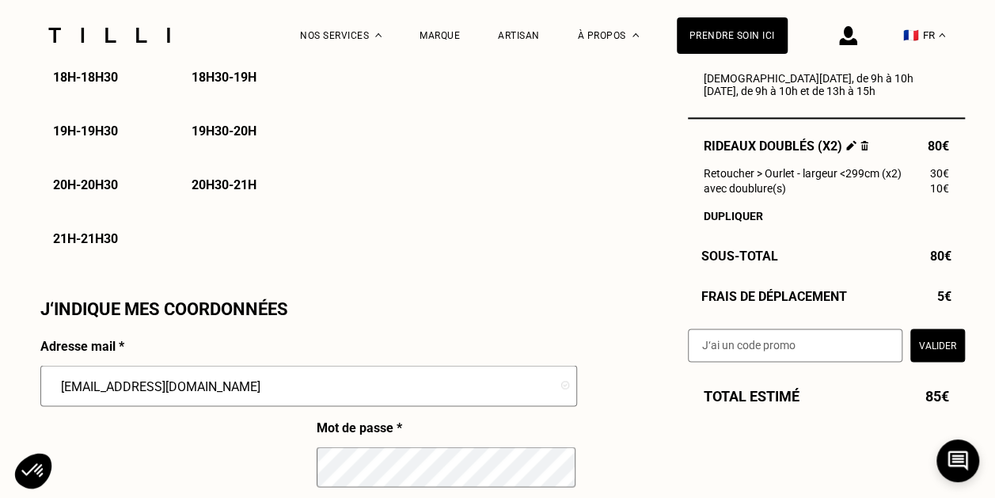
scroll to position [1235, 0]
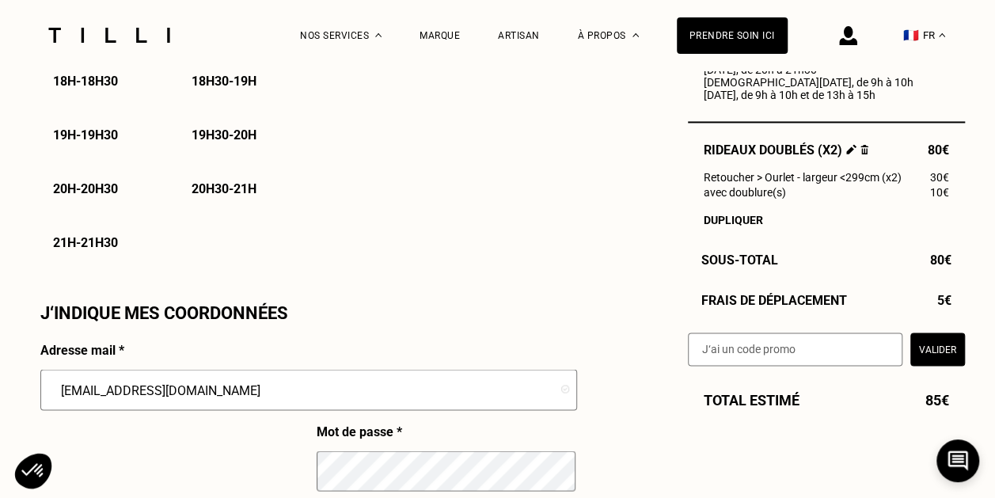
click at [933, 350] on button "Valider" at bounding box center [937, 348] width 55 height 33
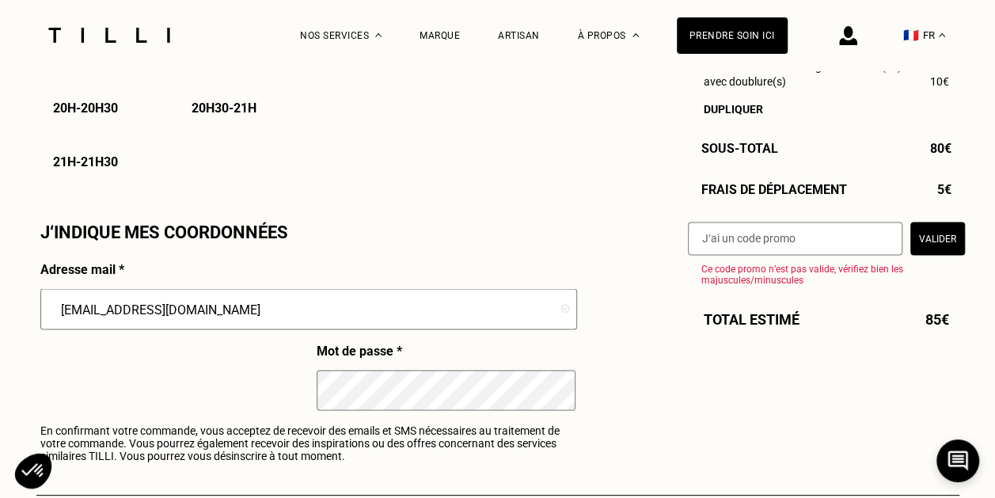
scroll to position [1314, 0]
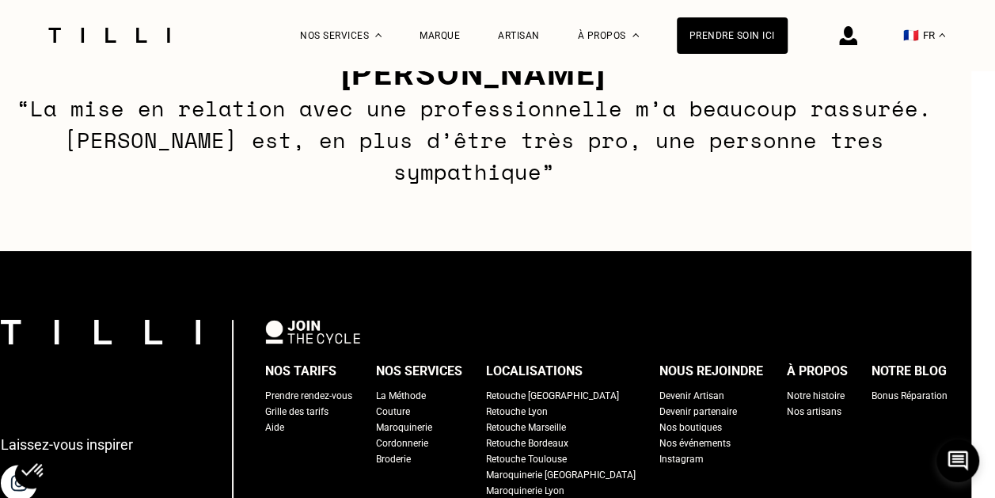
scroll to position [1820, 24]
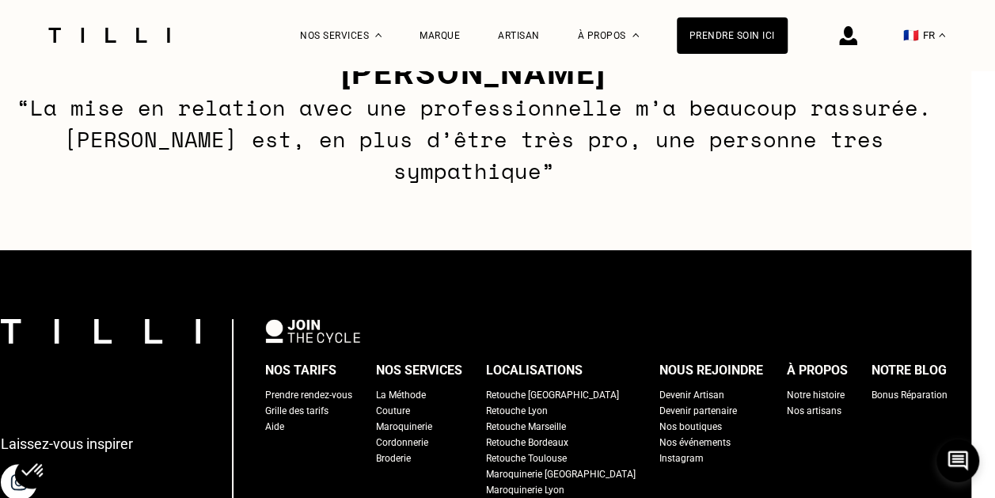
drag, startPoint x: 830, startPoint y: 351, endPoint x: 824, endPoint y: 454, distance: 103.1
click at [824, 454] on div "Nos tarifs Prendre rendez-vous Grille des tarifs Aide Nos services La Méthode C…" at bounding box center [606, 428] width 682 height 139
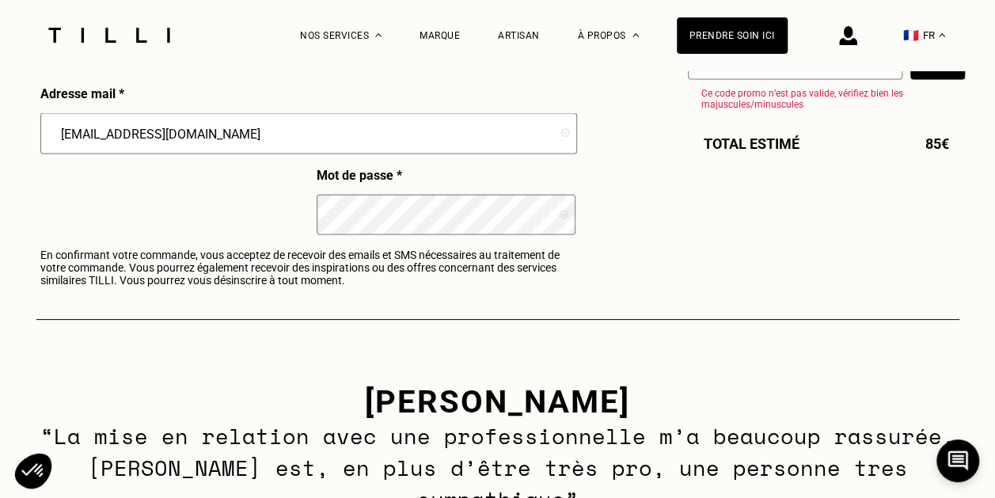
scroll to position [1492, 0]
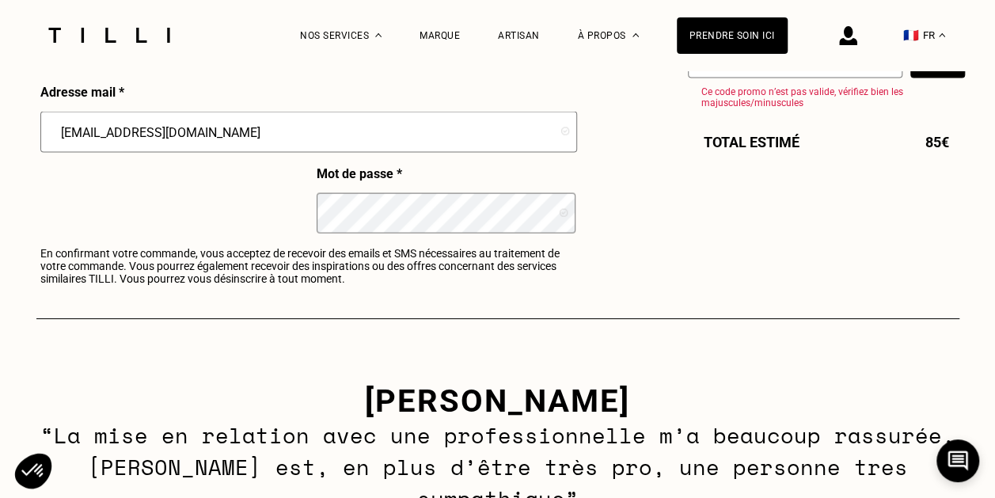
click at [141, 265] on span "En confirmant votre commande, vous acceptez de recevoir des emails et SMS néces…" at bounding box center [307, 266] width 535 height 38
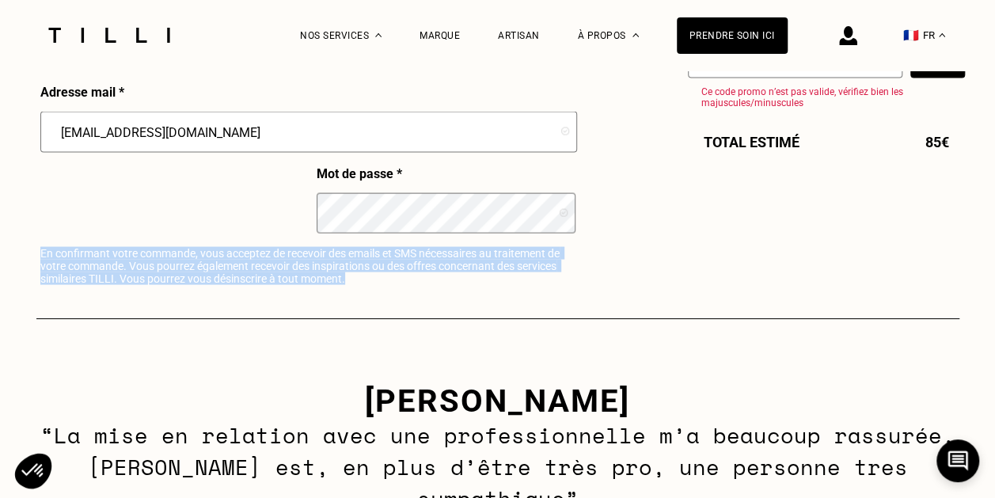
click at [141, 265] on span "En confirmant votre commande, vous acceptez de recevoir des emails et SMS néces…" at bounding box center [307, 266] width 535 height 38
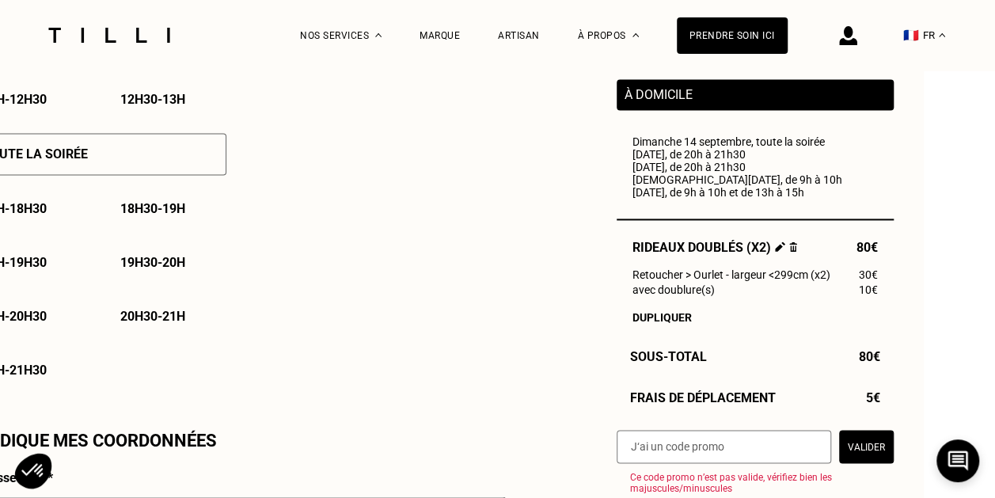
scroll to position [1278, 71]
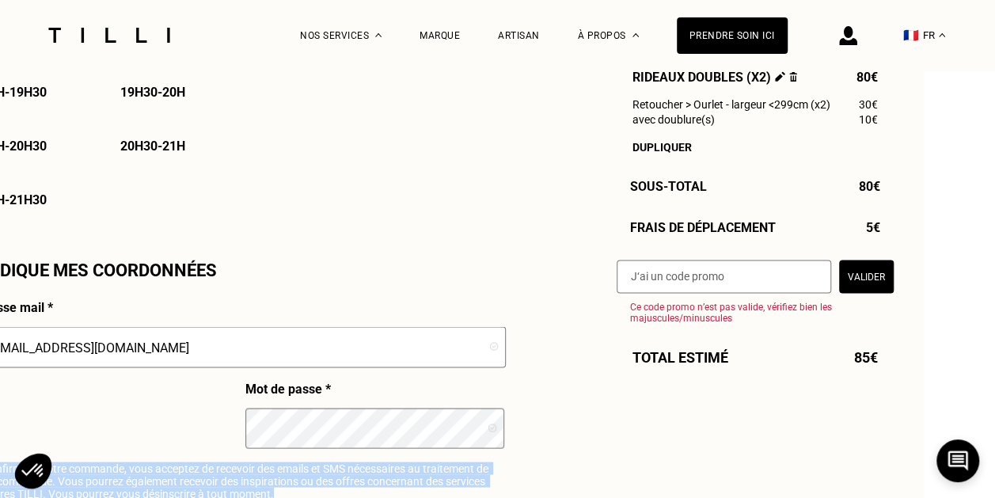
click at [858, 283] on button "Valider" at bounding box center [866, 276] width 55 height 33
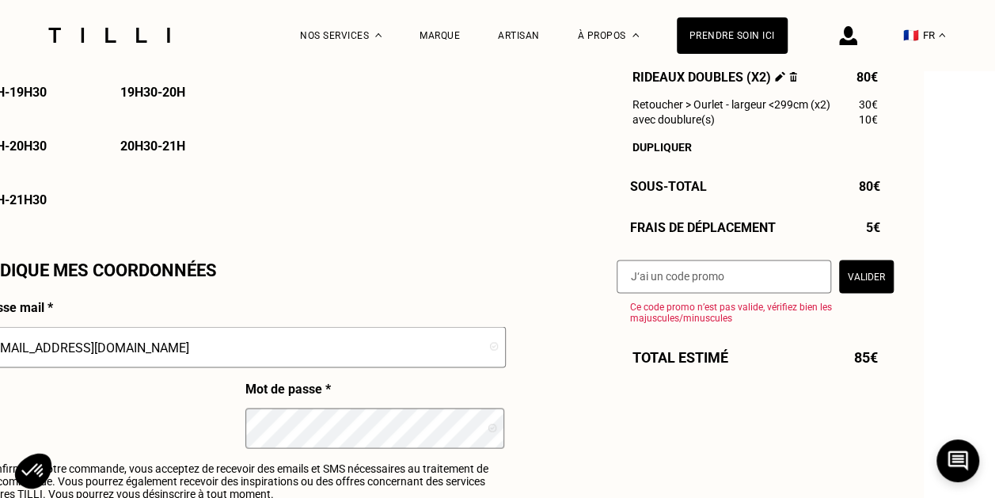
click at [698, 356] on div "Total estimé 85€" at bounding box center [755, 356] width 277 height 17
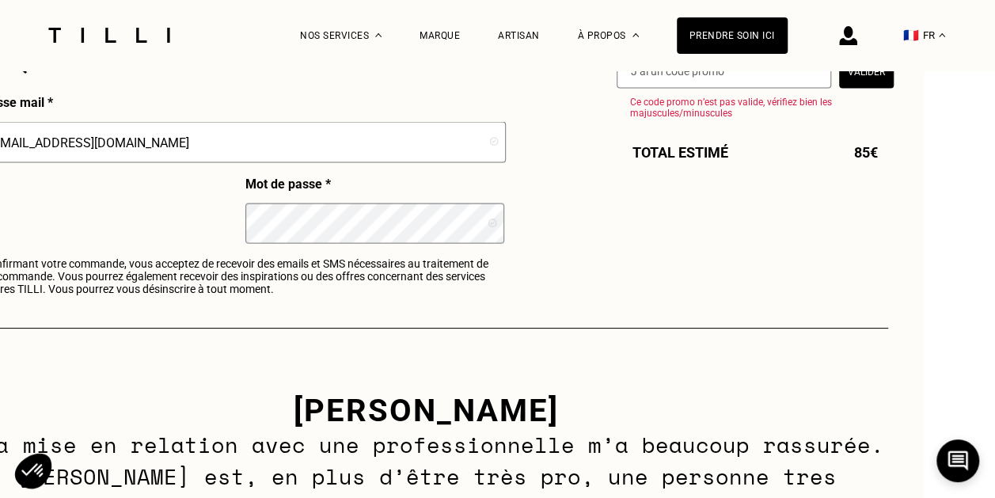
scroll to position [1483, 0]
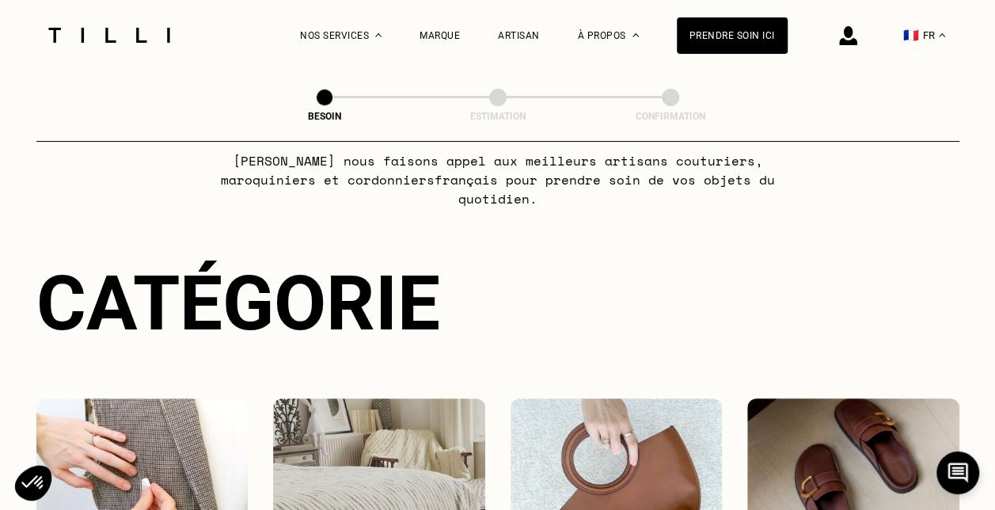
scroll to position [73, 0]
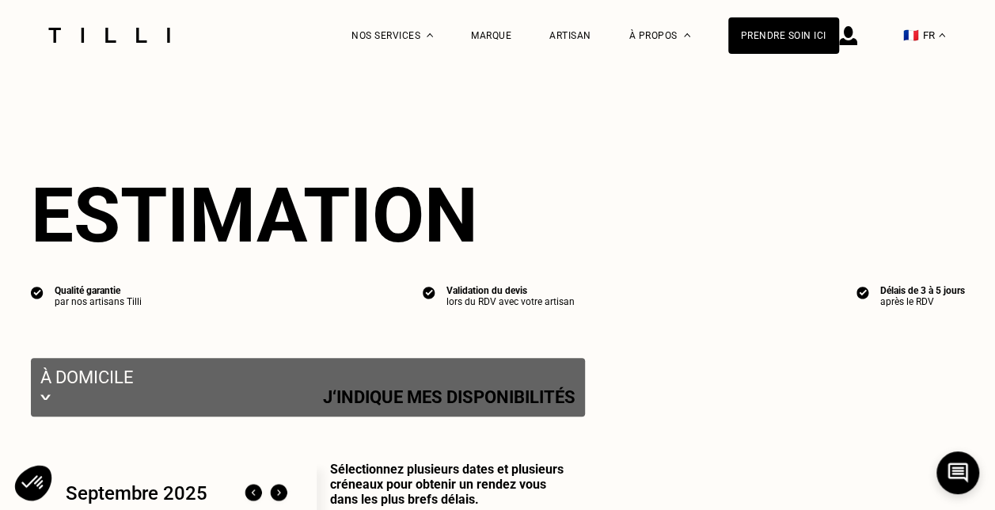
select select "FR"
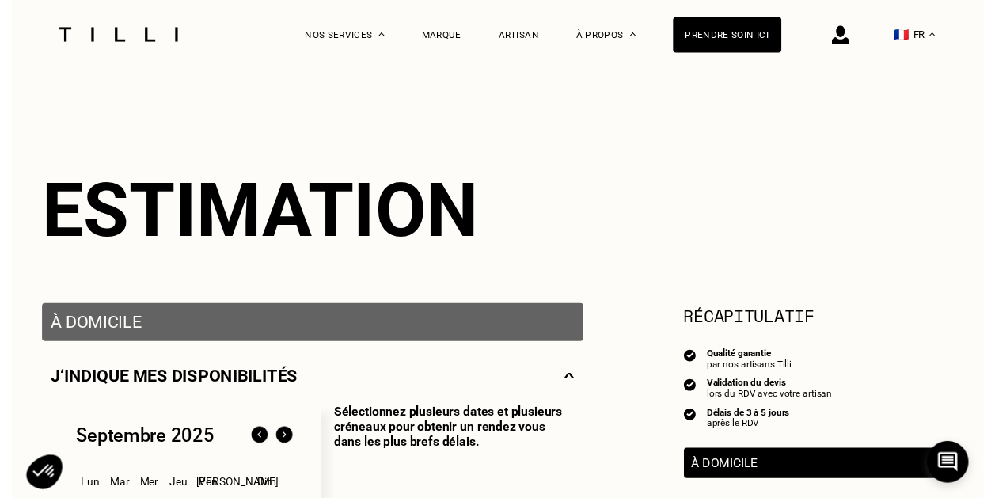
scroll to position [1094, 0]
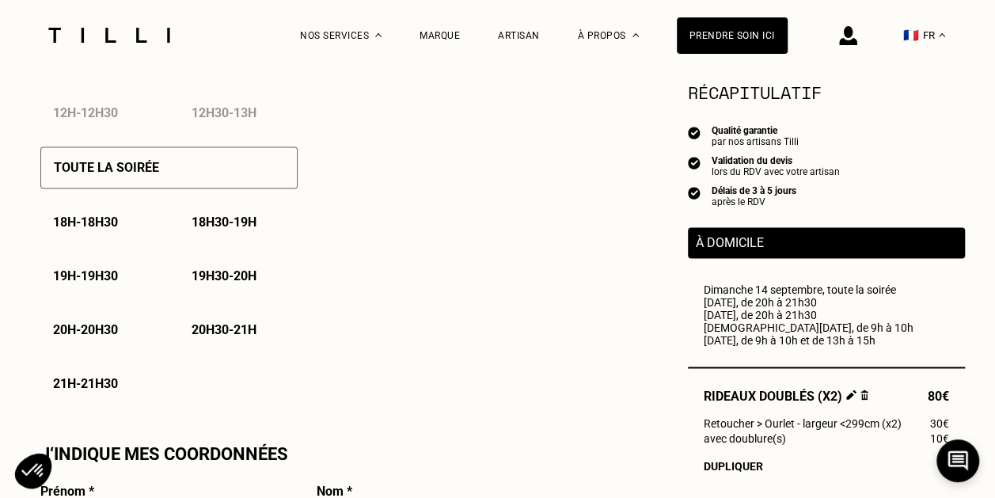
click at [852, 42] on img at bounding box center [848, 35] width 18 height 19
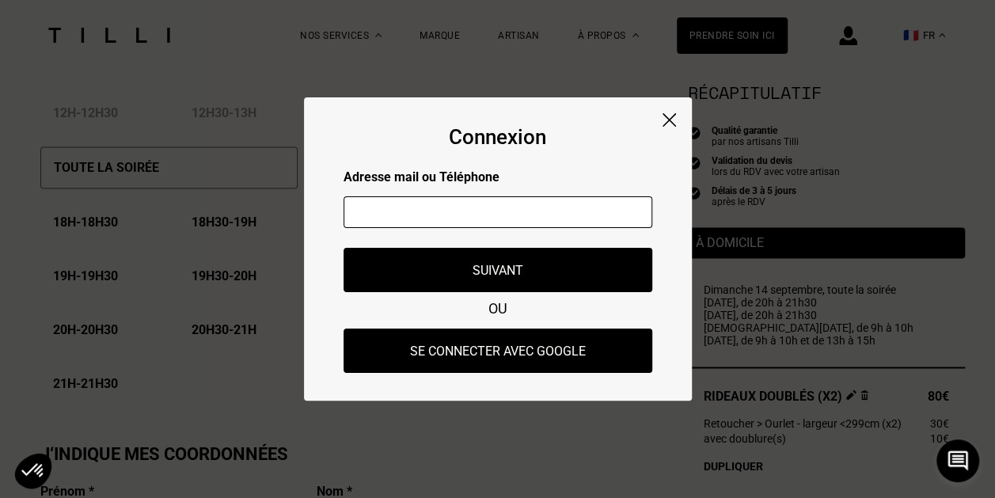
click at [412, 211] on input "text" at bounding box center [498, 212] width 309 height 32
type input "[EMAIL_ADDRESS][DOMAIN_NAME]"
type input "Bérengère"
type input "de Termont"
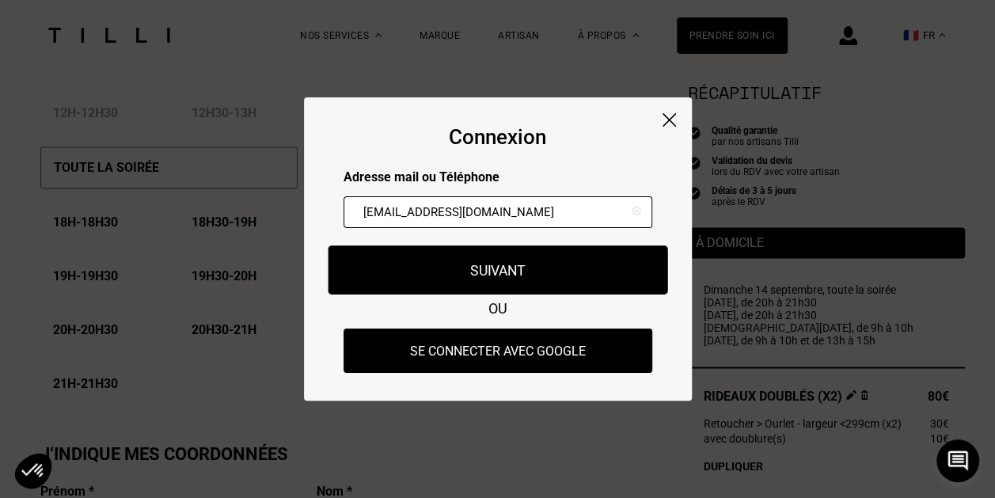
click at [511, 267] on button "Suivant" at bounding box center [498, 269] width 340 height 49
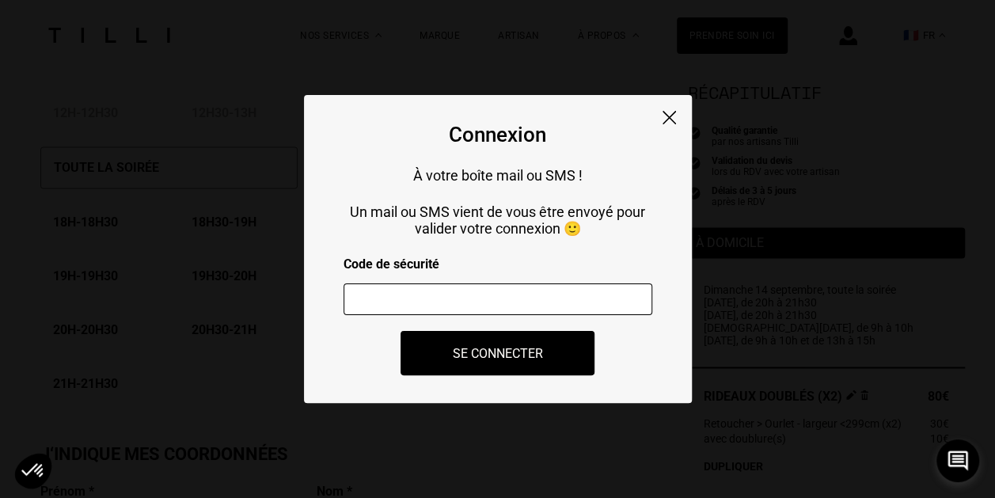
click at [411, 309] on input "number" at bounding box center [498, 299] width 309 height 32
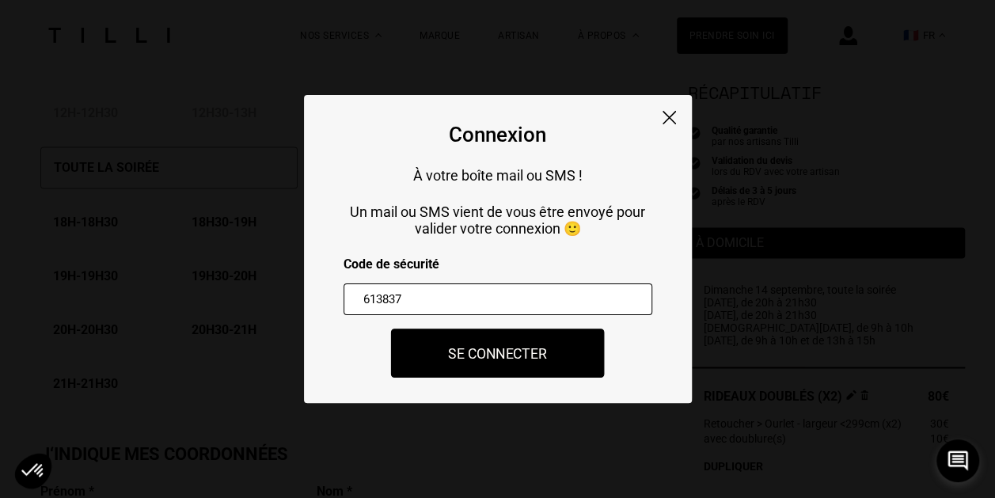
type input "613837"
click at [464, 355] on button "Se connecter" at bounding box center [498, 353] width 214 height 49
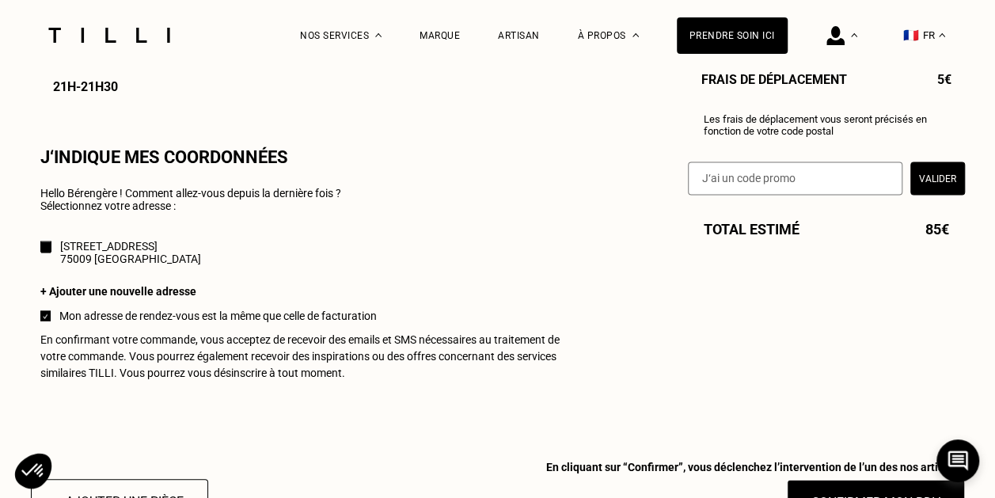
scroll to position [1400, 0]
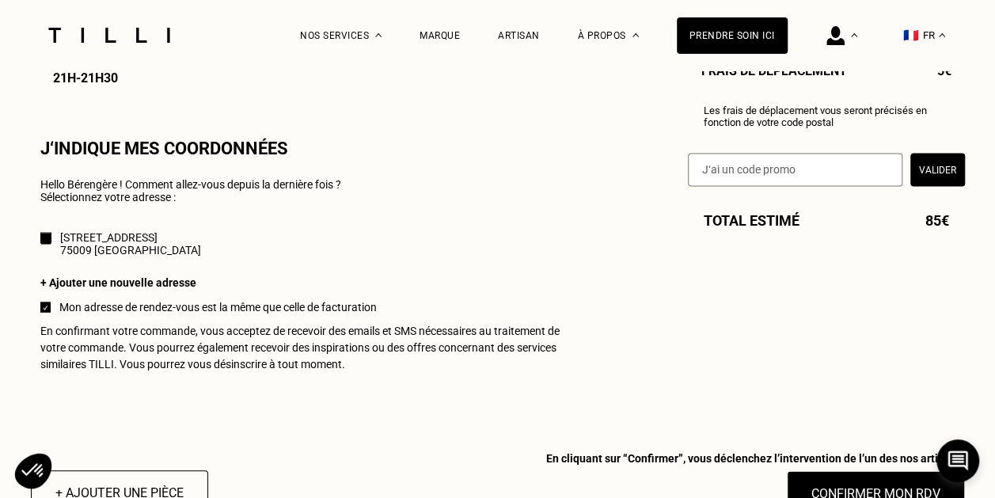
click at [48, 242] on div at bounding box center [45, 238] width 9 height 11
click at [111, 243] on p "[STREET_ADDRESS]" at bounding box center [130, 236] width 141 height 13
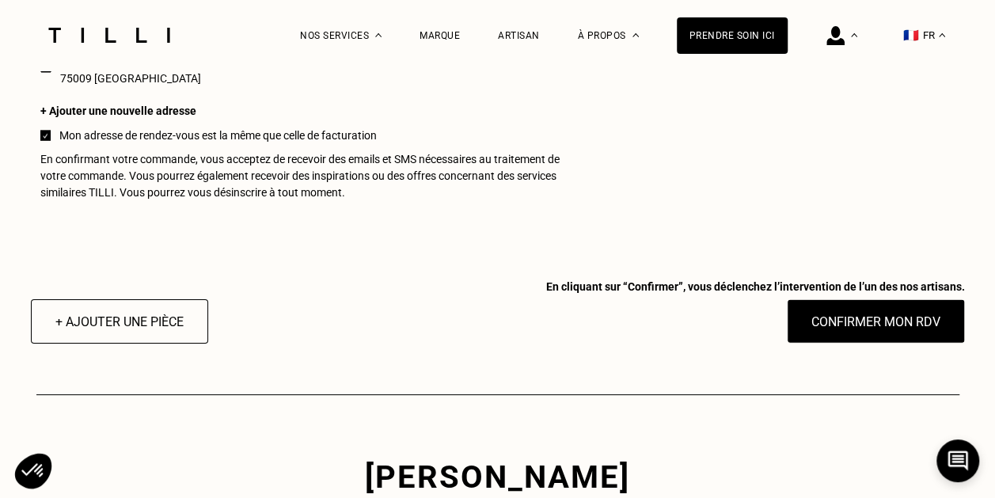
scroll to position [1575, 0]
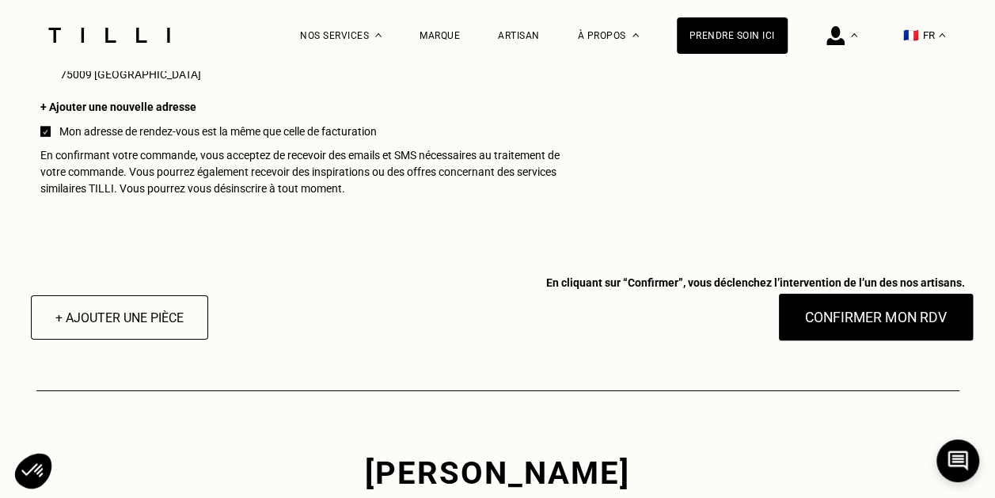
click at [845, 332] on button "Confirmer mon RDV" at bounding box center [875, 317] width 196 height 49
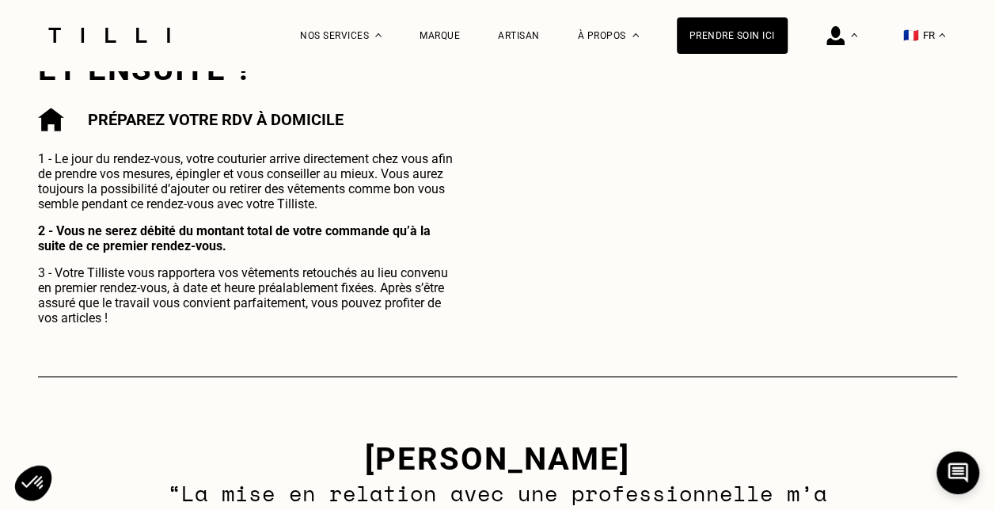
scroll to position [819, 0]
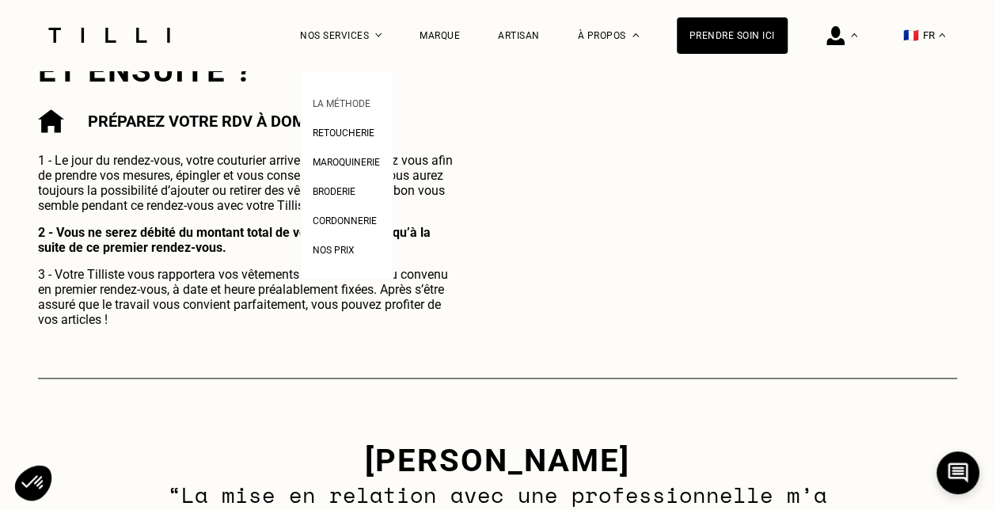
click at [366, 103] on span "La Méthode" at bounding box center [342, 103] width 58 height 11
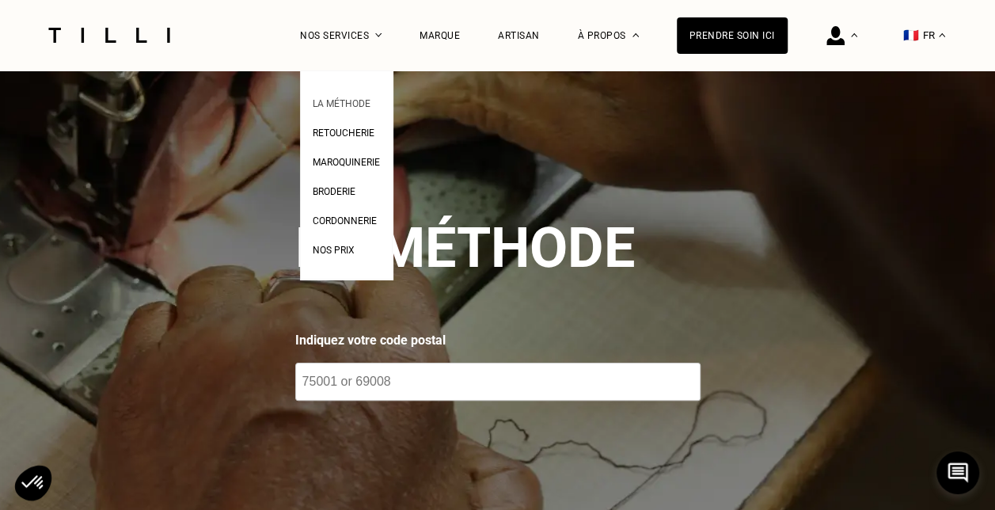
click at [358, 104] on span "La Méthode" at bounding box center [342, 103] width 58 height 11
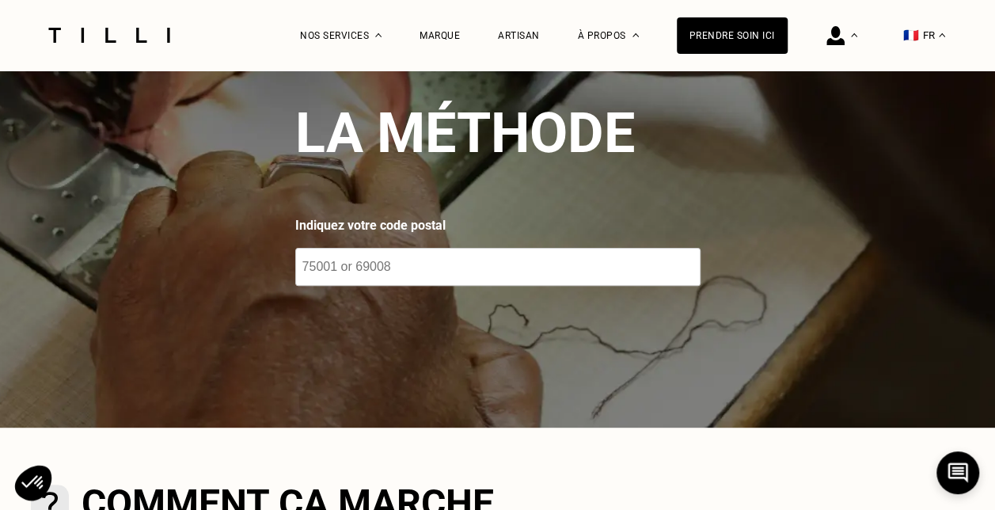
scroll to position [117, 0]
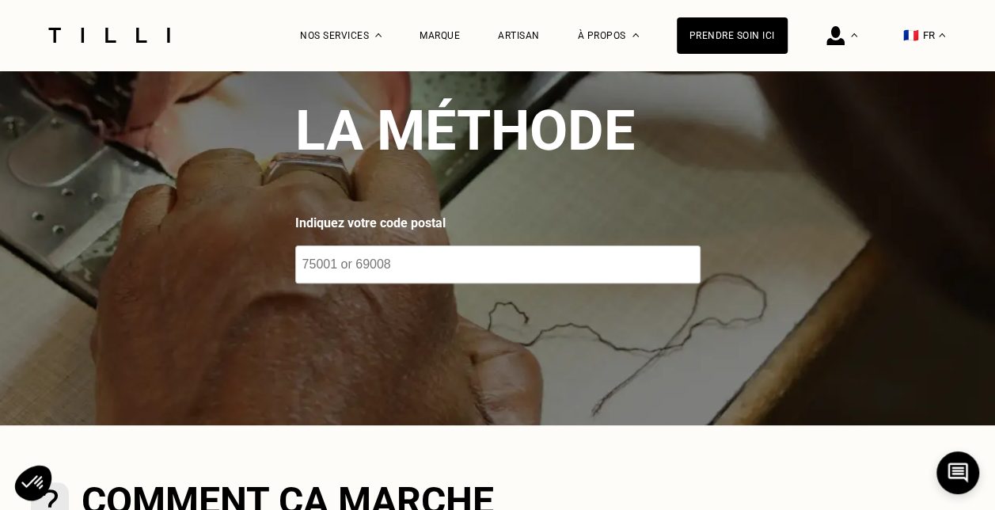
click at [351, 256] on input "number" at bounding box center [497, 264] width 405 height 38
type input "75009"
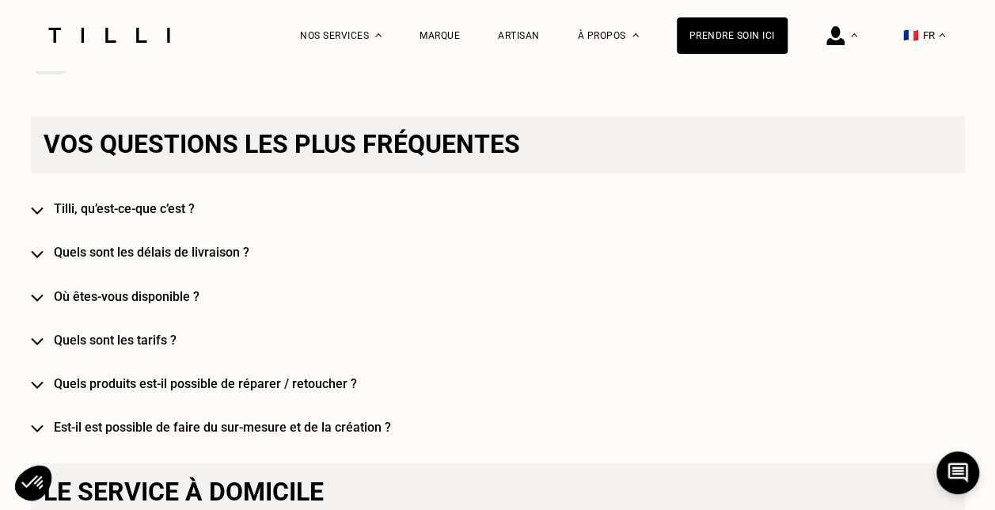
scroll to position [1203, 0]
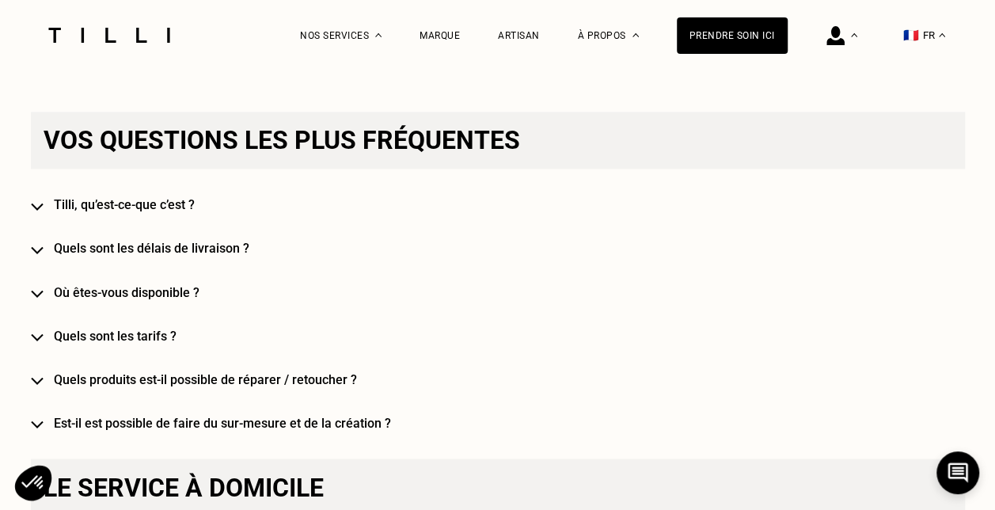
click at [147, 337] on h4 "Quels sont les tarifs ?" at bounding box center [521, 335] width 934 height 15
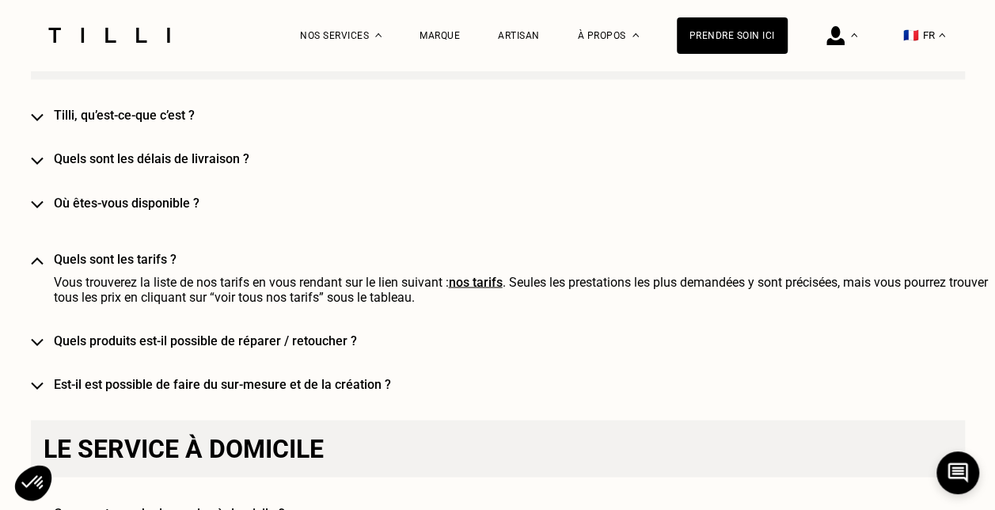
scroll to position [1301, 0]
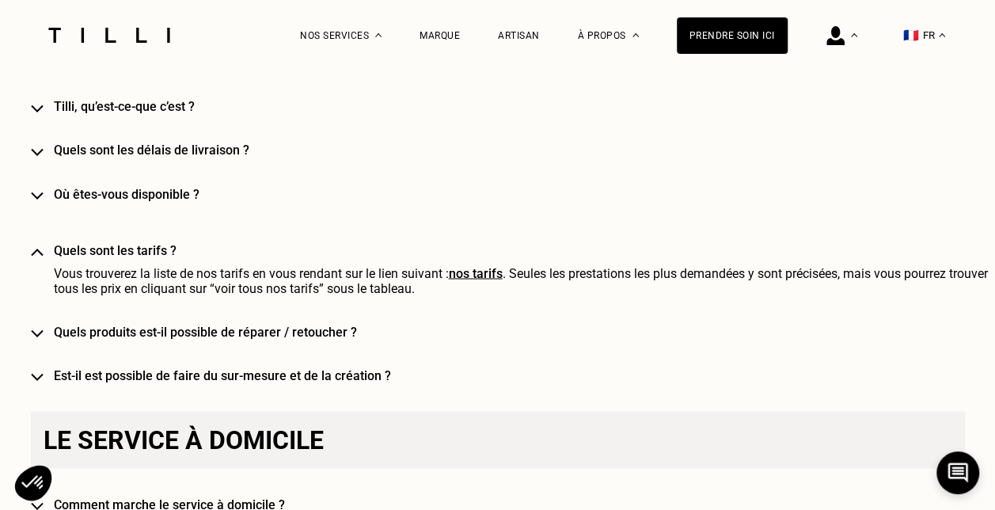
click at [479, 279] on link "nos tarifs" at bounding box center [476, 272] width 54 height 15
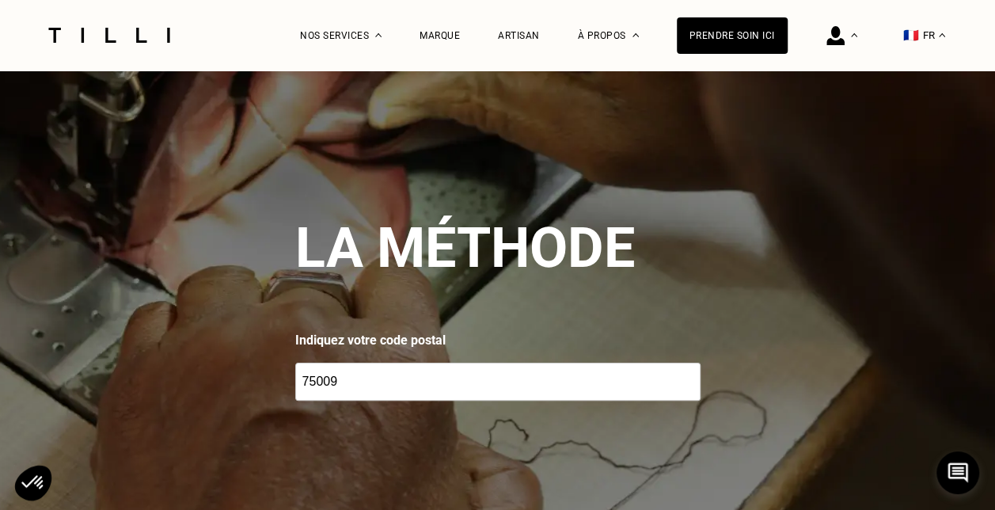
select select "FR"
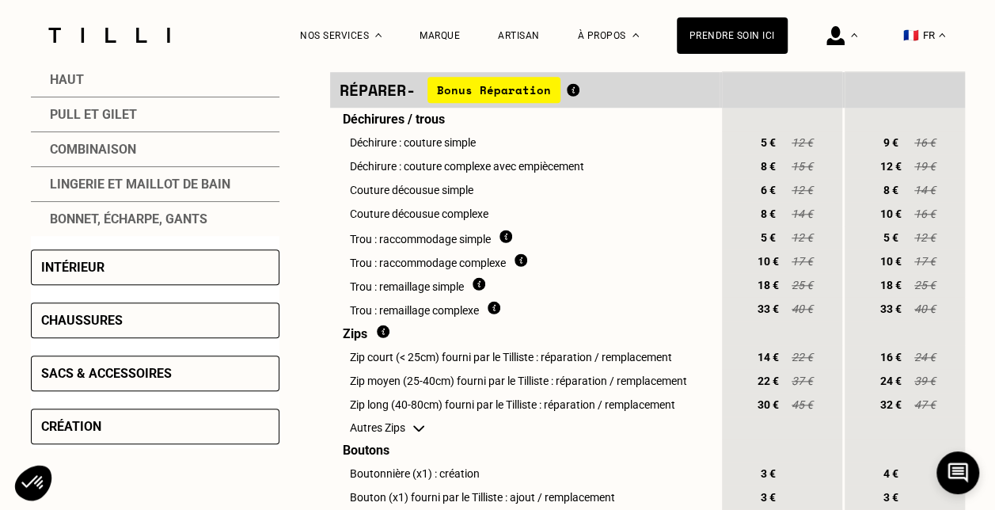
scroll to position [574, 0]
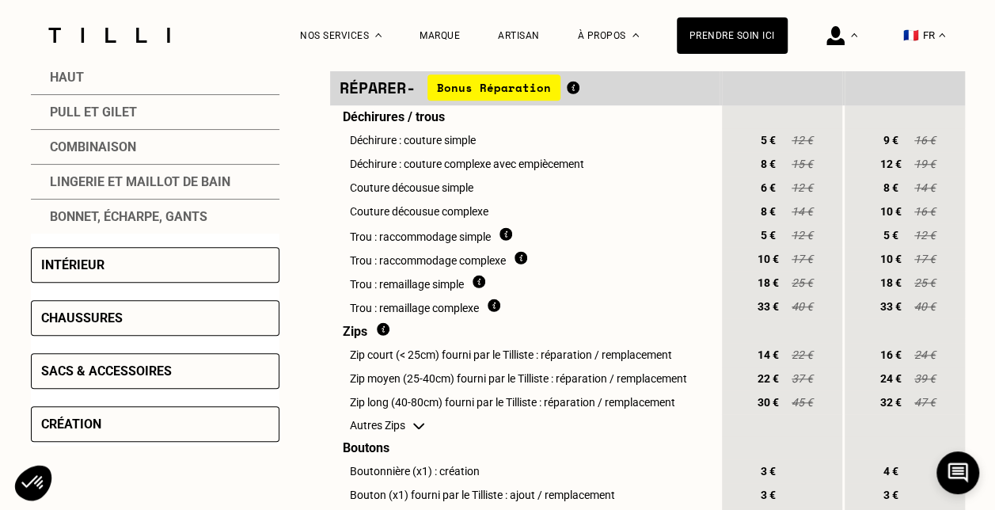
click at [137, 260] on div "Intérieur" at bounding box center [155, 265] width 249 height 36
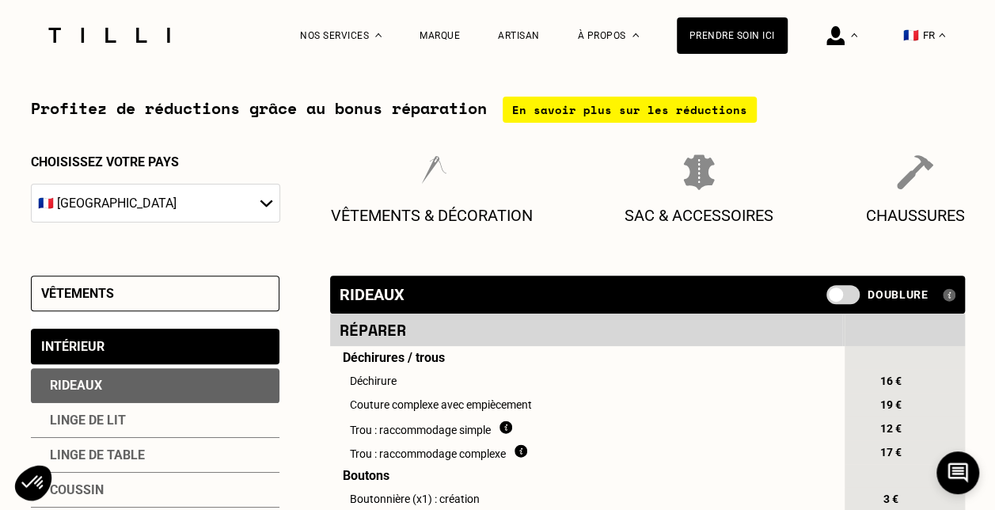
scroll to position [167, 0]
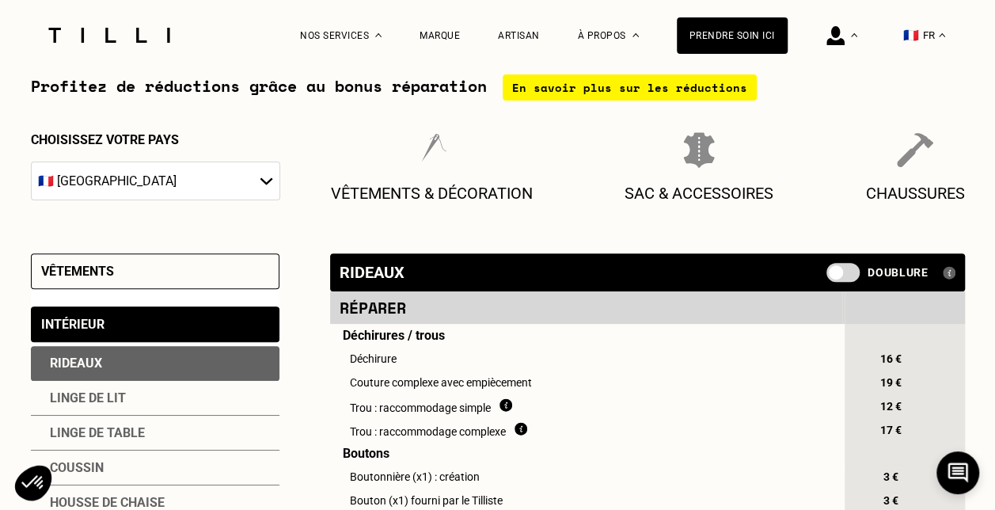
click at [844, 277] on span at bounding box center [842, 272] width 33 height 19
click at [830, 278] on input "checkbox" at bounding box center [830, 278] width 0 height 0
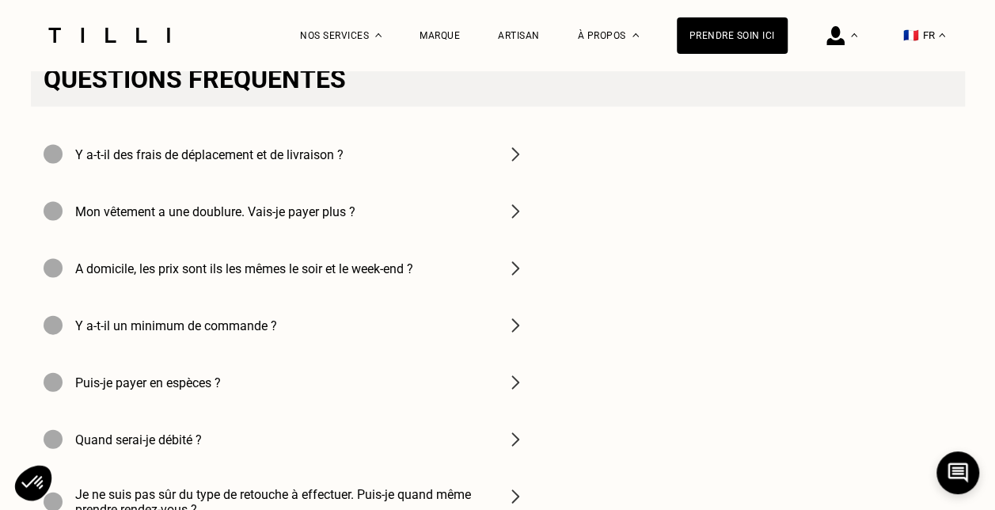
scroll to position [1553, 0]
click at [253, 161] on h4 "Y a-t-il des frais de déplacement et de livraison ?" at bounding box center [209, 153] width 268 height 15
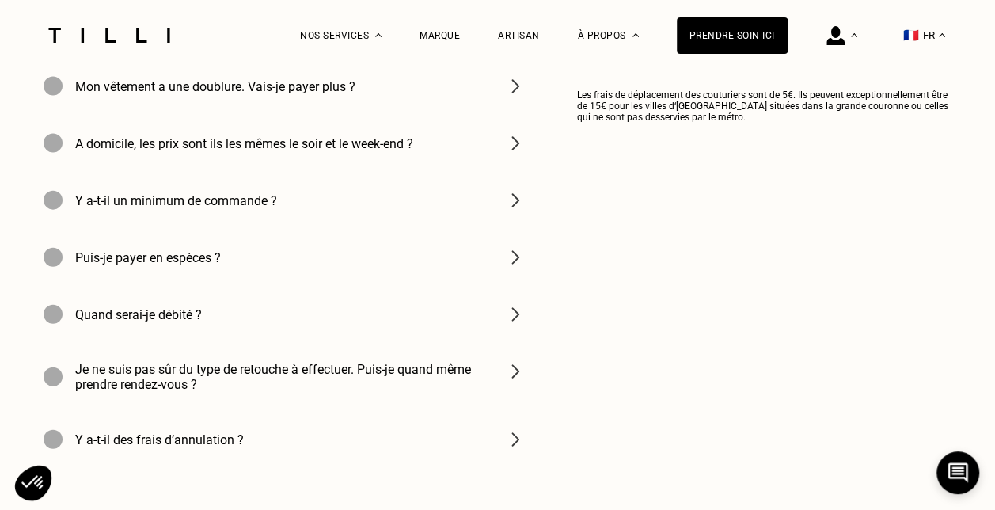
scroll to position [1679, 0]
click at [174, 321] on h4 "Quand serai-je débité ?" at bounding box center [138, 313] width 127 height 15
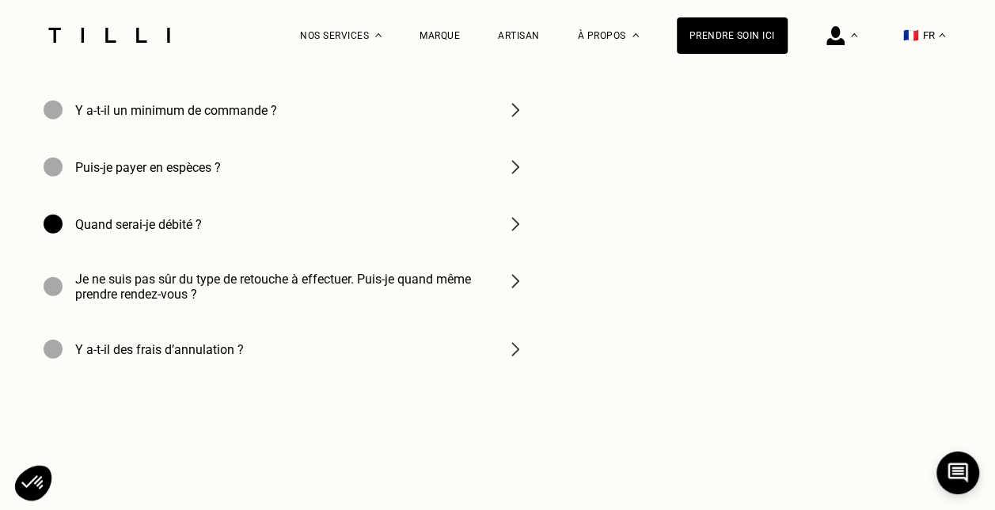
scroll to position [1779, 0]
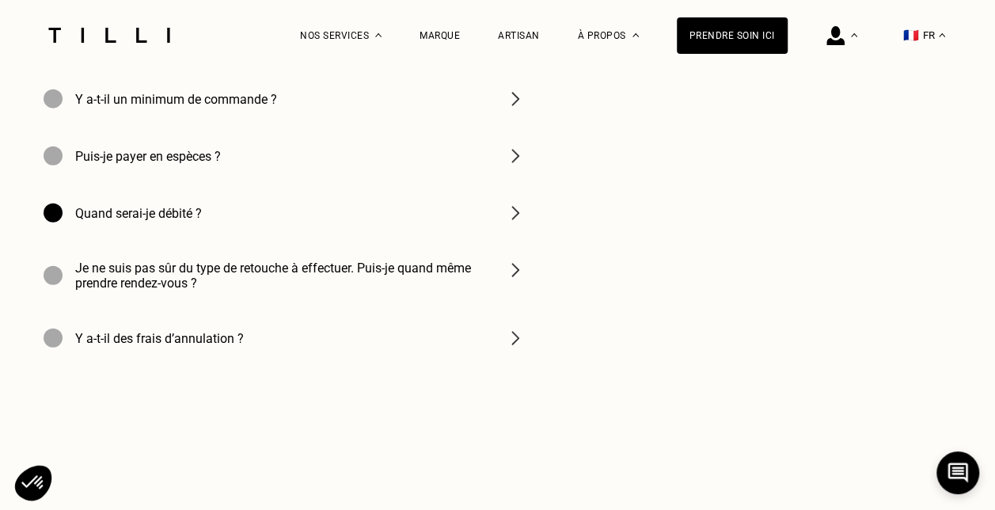
click at [184, 291] on h4 "Je ne suis pas sûr du type de retouche à effectuer. Puis-je quand même prendre …" at bounding box center [281, 275] width 412 height 30
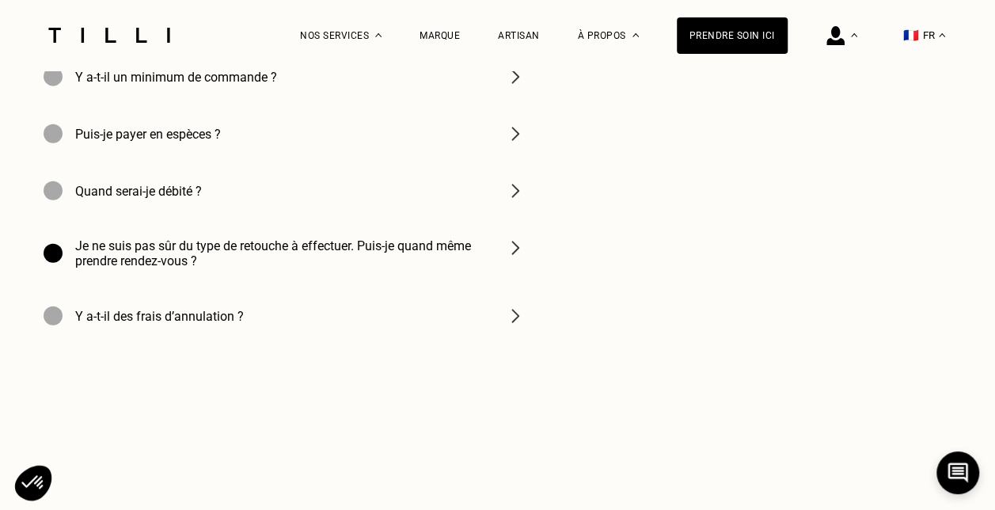
scroll to position [1807, 0]
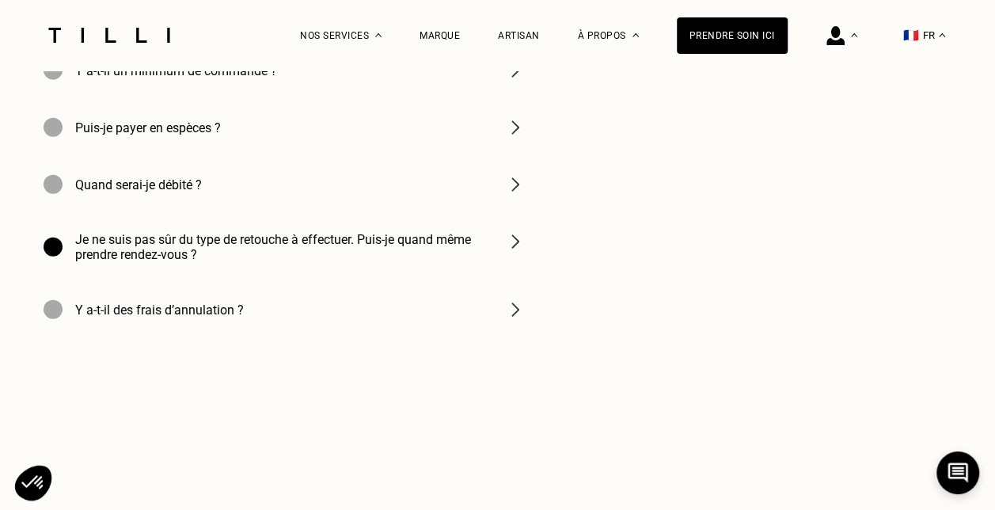
click at [197, 317] on h4 "Y a-t-il des frais d’annulation ?" at bounding box center [159, 309] width 169 height 15
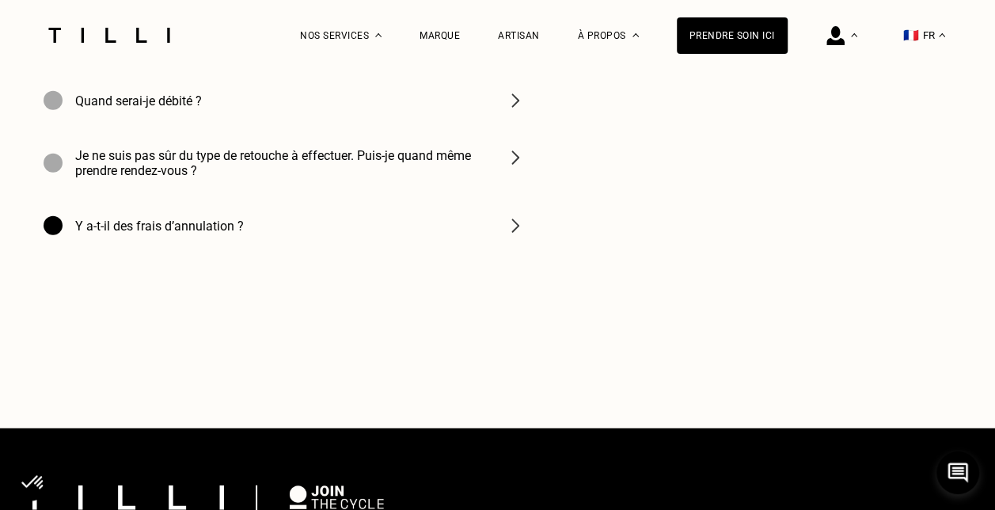
scroll to position [1893, 0]
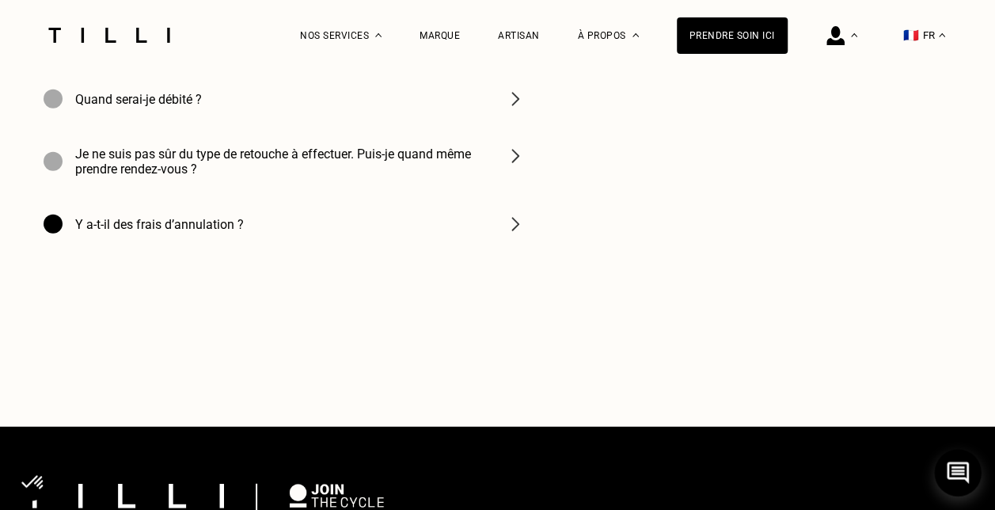
click at [964, 467] on icon at bounding box center [958, 473] width 26 height 42
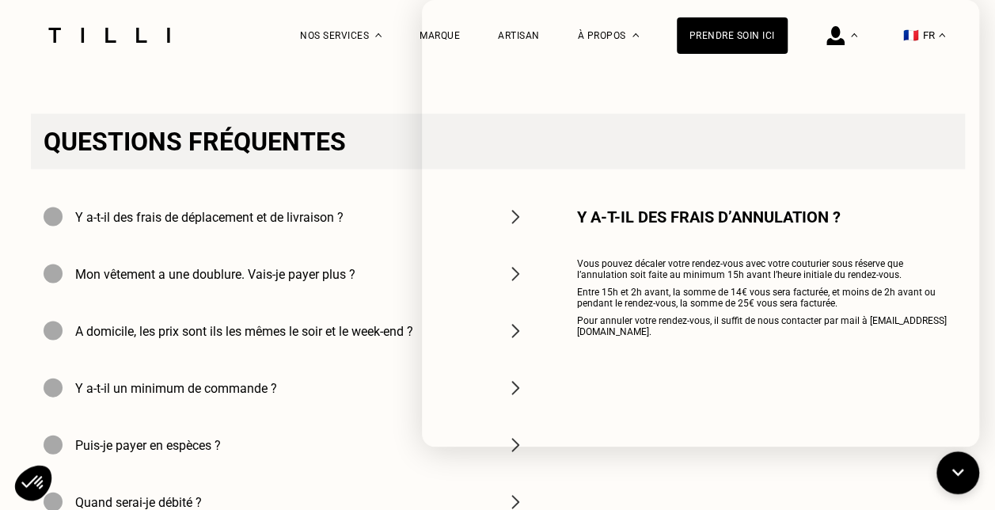
scroll to position [1474, 0]
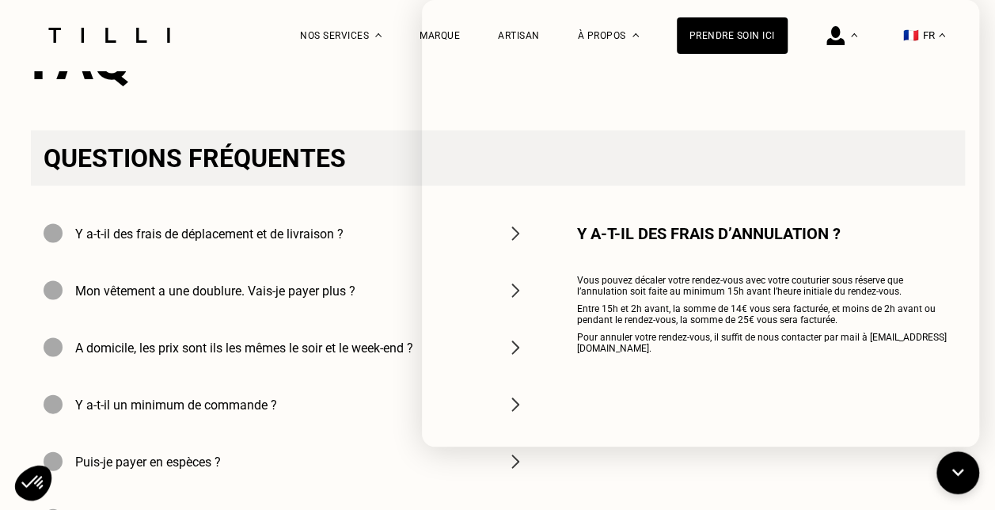
click at [372, 92] on h2 "FAQ" at bounding box center [498, 59] width 934 height 65
click at [372, 90] on h2 "FAQ" at bounding box center [498, 59] width 934 height 65
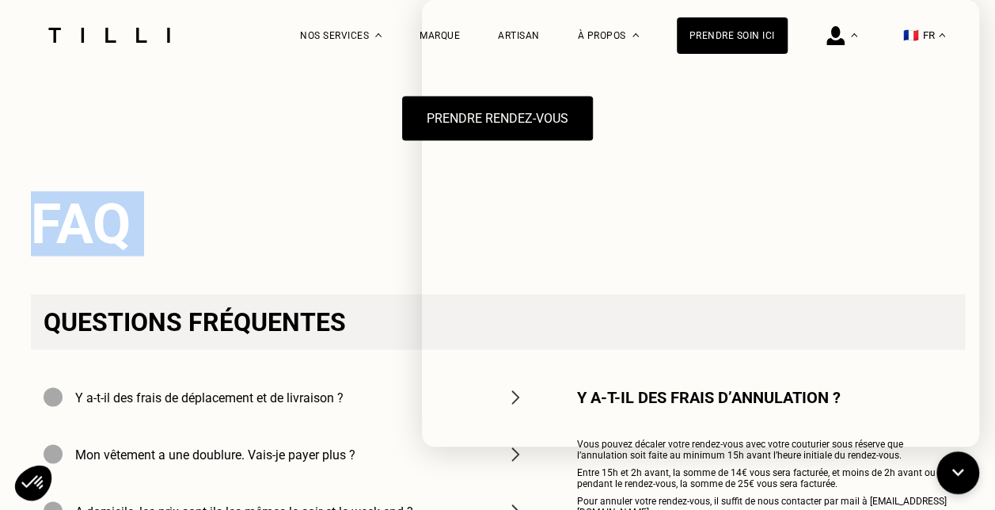
scroll to position [1309, 0]
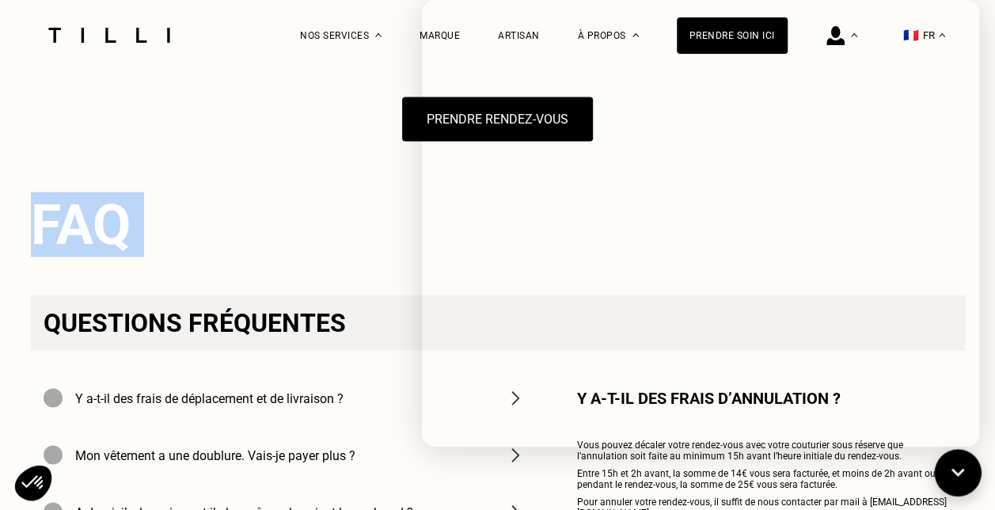
click at [947, 470] on icon at bounding box center [958, 473] width 26 height 42
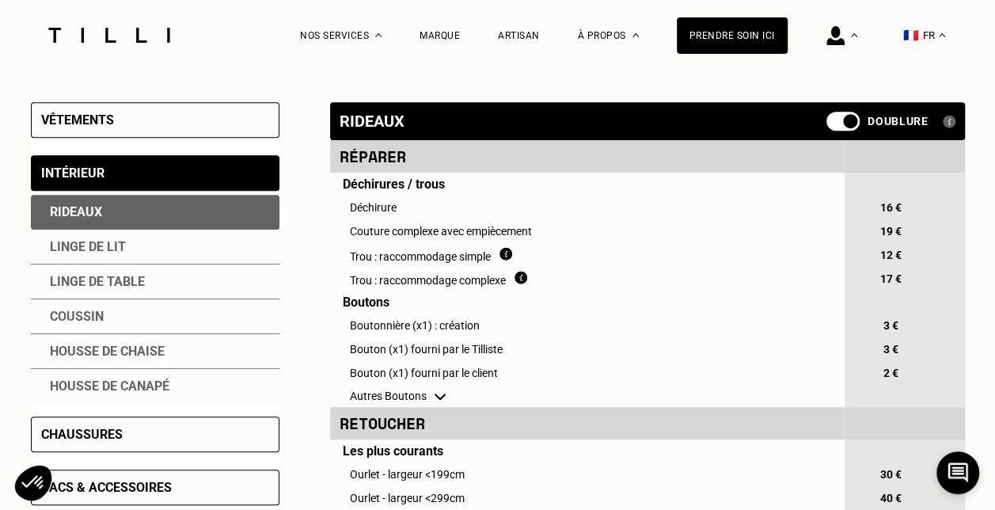
scroll to position [0, 0]
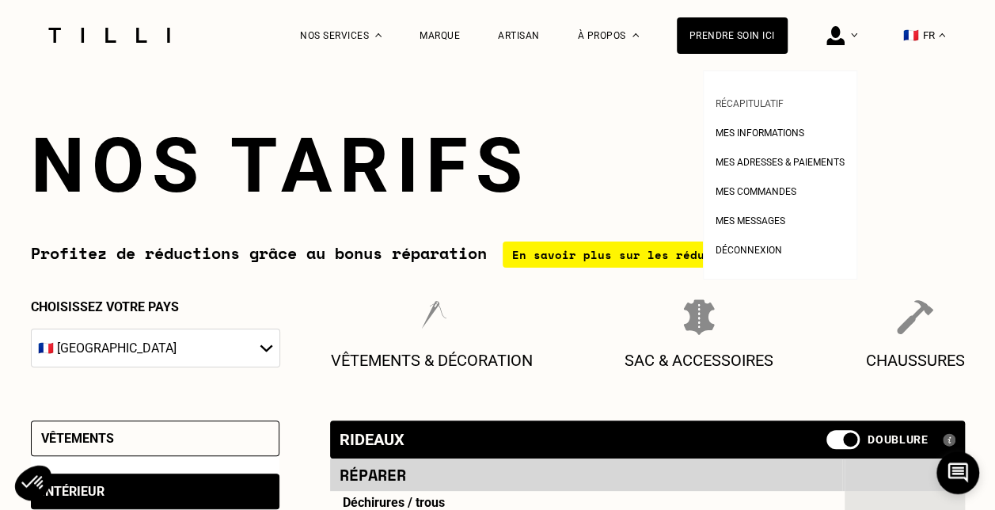
click at [772, 100] on span "Récapitulatif" at bounding box center [750, 103] width 68 height 11
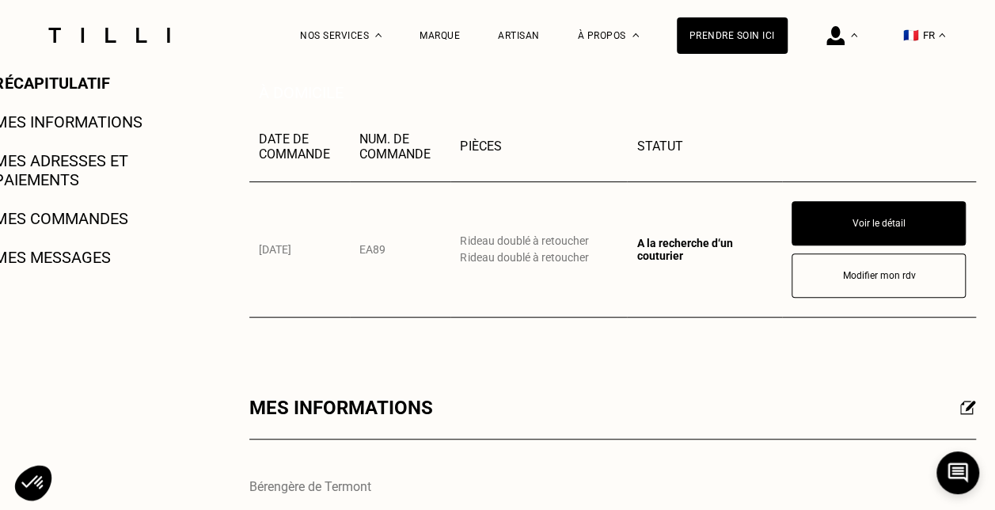
scroll to position [361, 0]
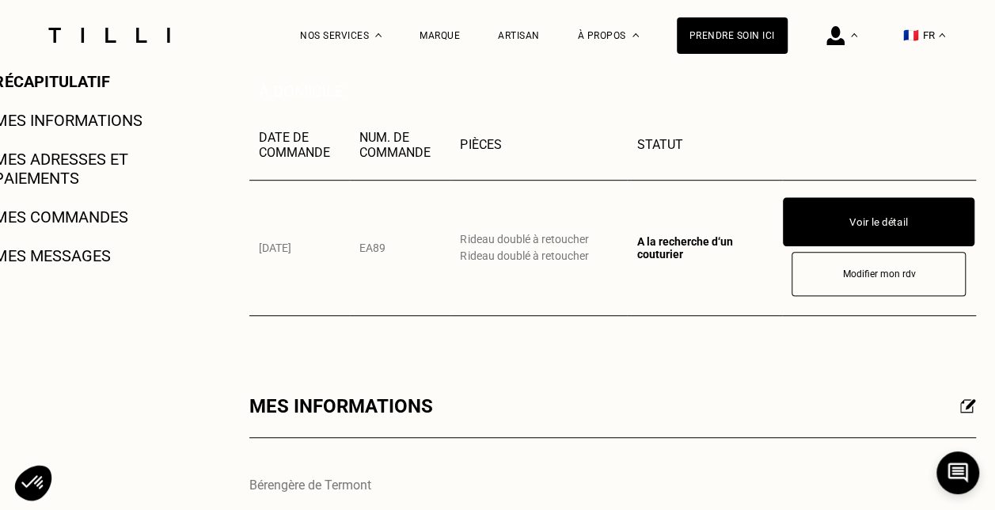
click at [841, 209] on button "Voir le détail" at bounding box center [879, 221] width 192 height 49
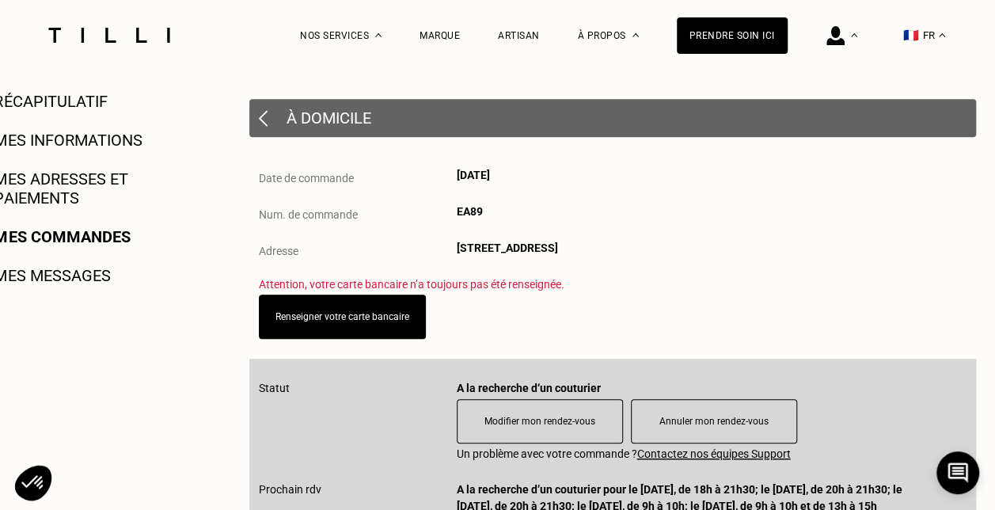
scroll to position [342, 0]
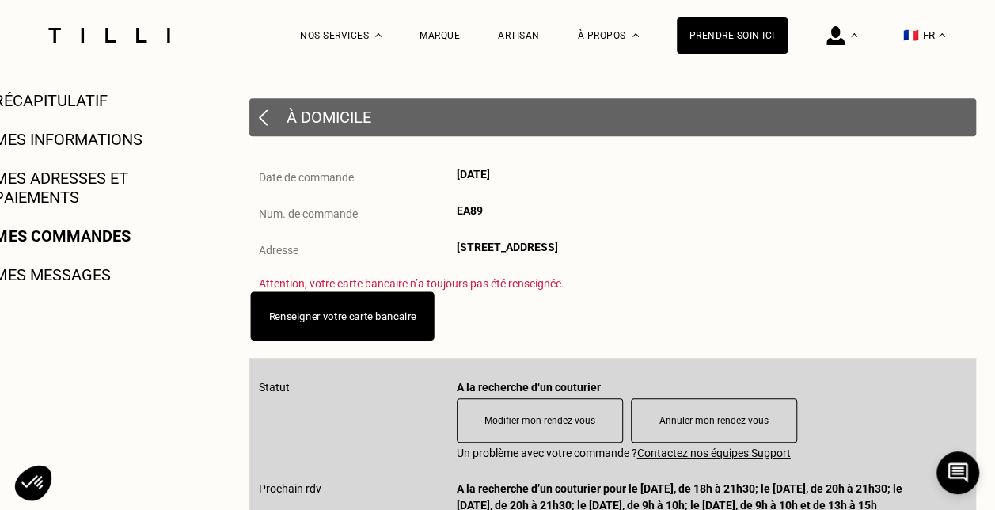
click at [341, 331] on button "Renseigner votre carte bancaire" at bounding box center [342, 315] width 184 height 49
click at [340, 310] on button "Renseigner votre carte bancaire" at bounding box center [342, 315] width 184 height 49
click at [335, 321] on link "Renseigner votre carte bancaire" at bounding box center [341, 316] width 147 height 12
